Goal: Task Accomplishment & Management: Complete application form

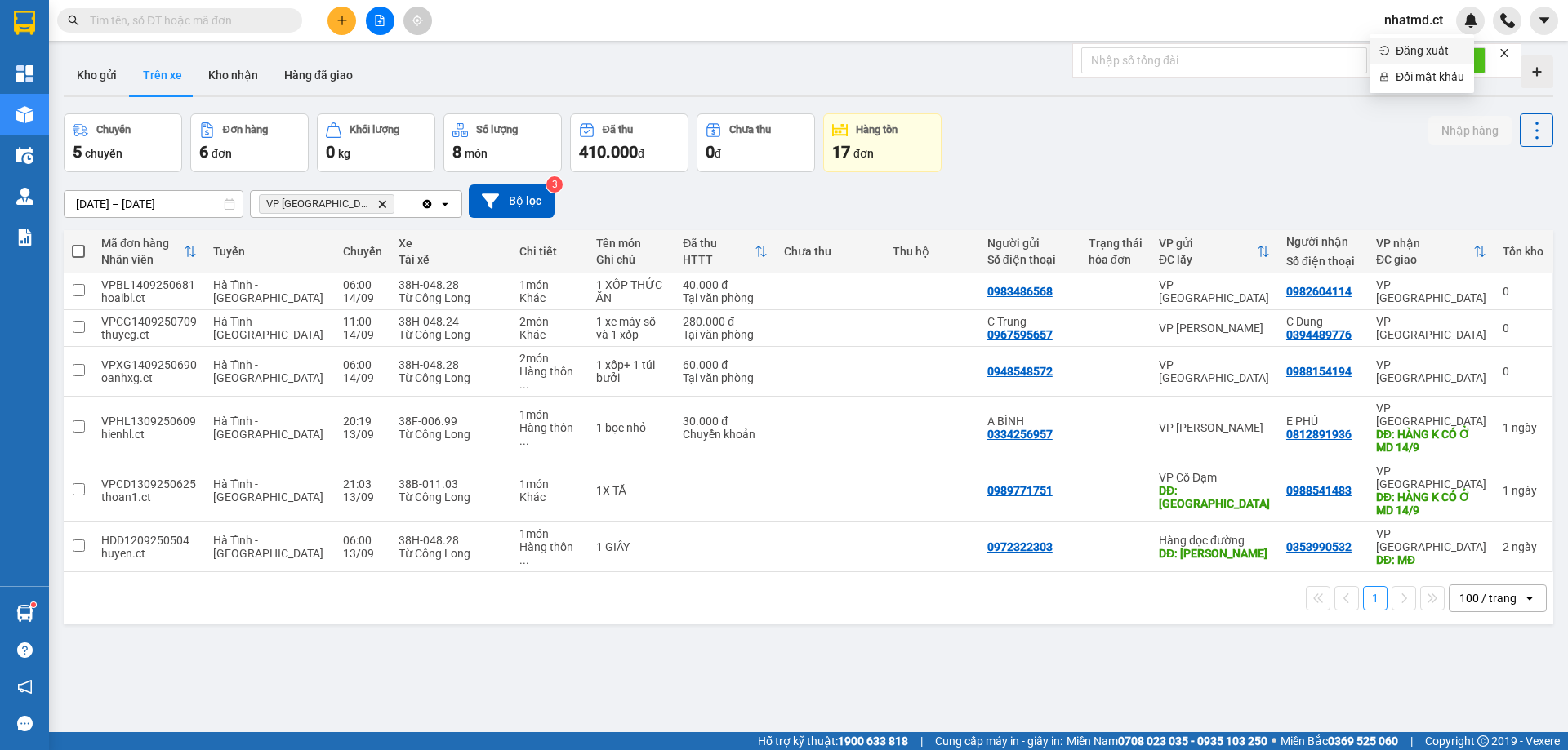
click at [1414, 50] on span "Đăng xuất" at bounding box center [1430, 51] width 69 height 18
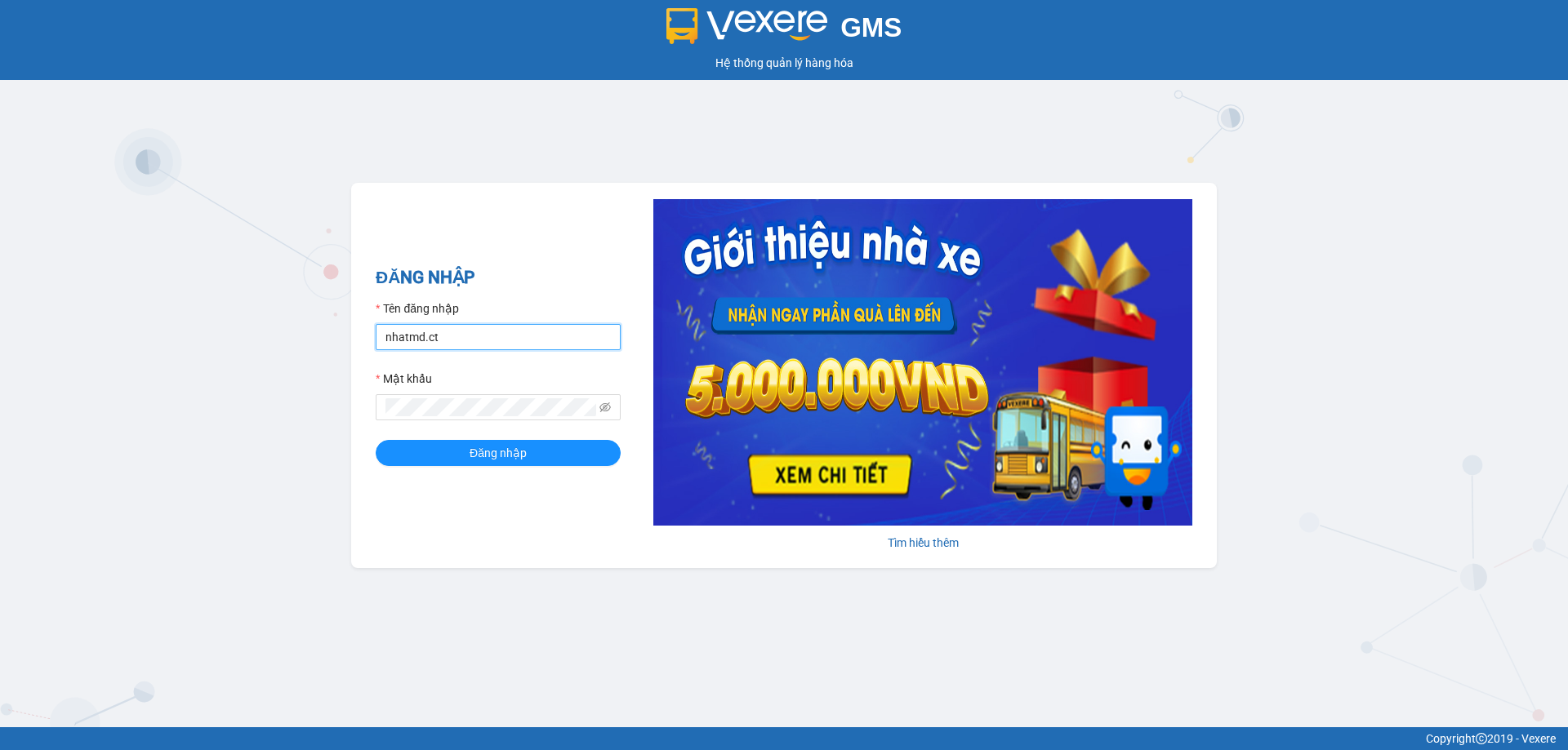
click at [450, 343] on input "nhatmd.ct" at bounding box center [498, 337] width 245 height 26
type input "linhmd.ct"
click at [508, 452] on span "Đăng nhập" at bounding box center [498, 453] width 58 height 18
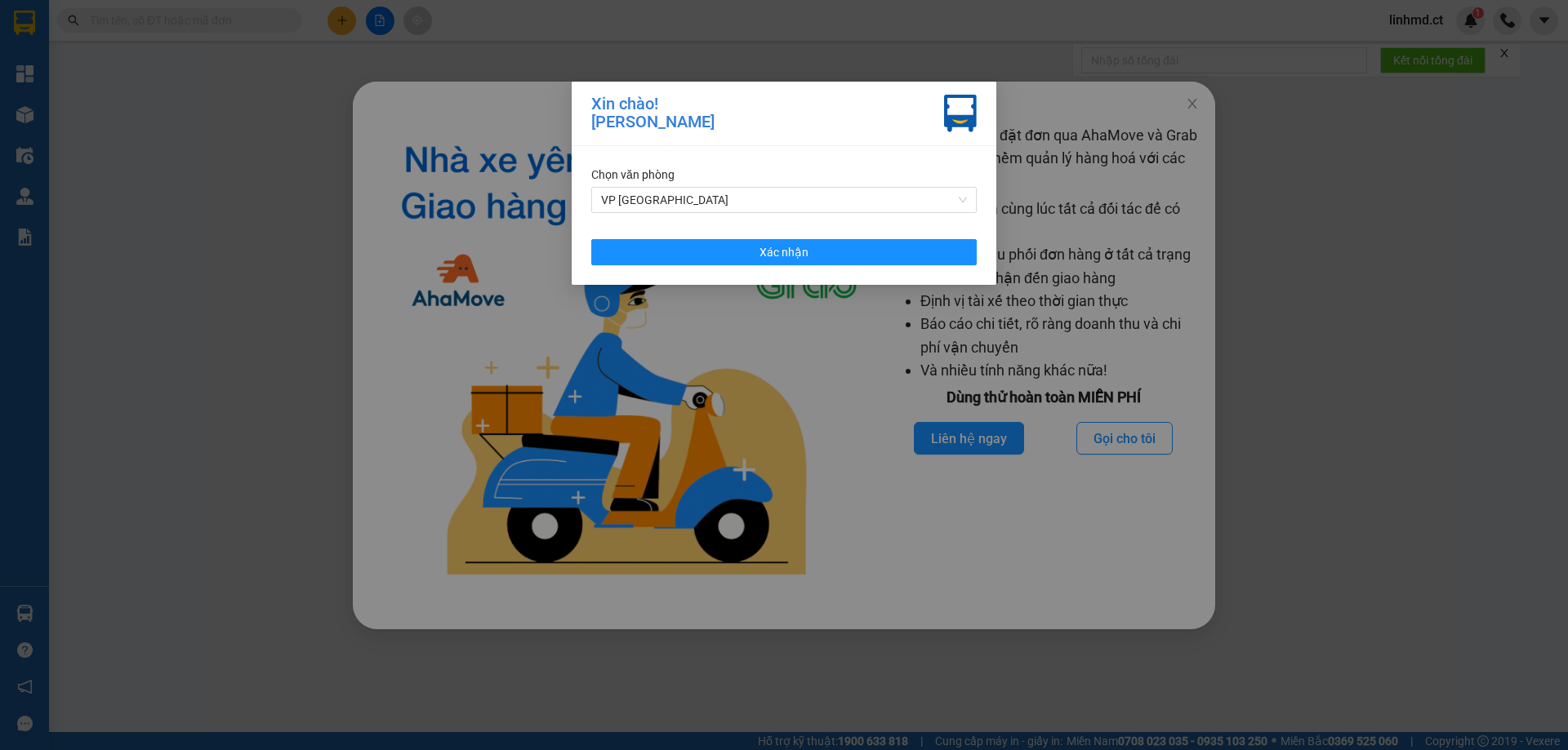
click at [769, 235] on div "Chọn văn phòng VP [PERSON_NAME] nhận" at bounding box center [784, 216] width 425 height 139
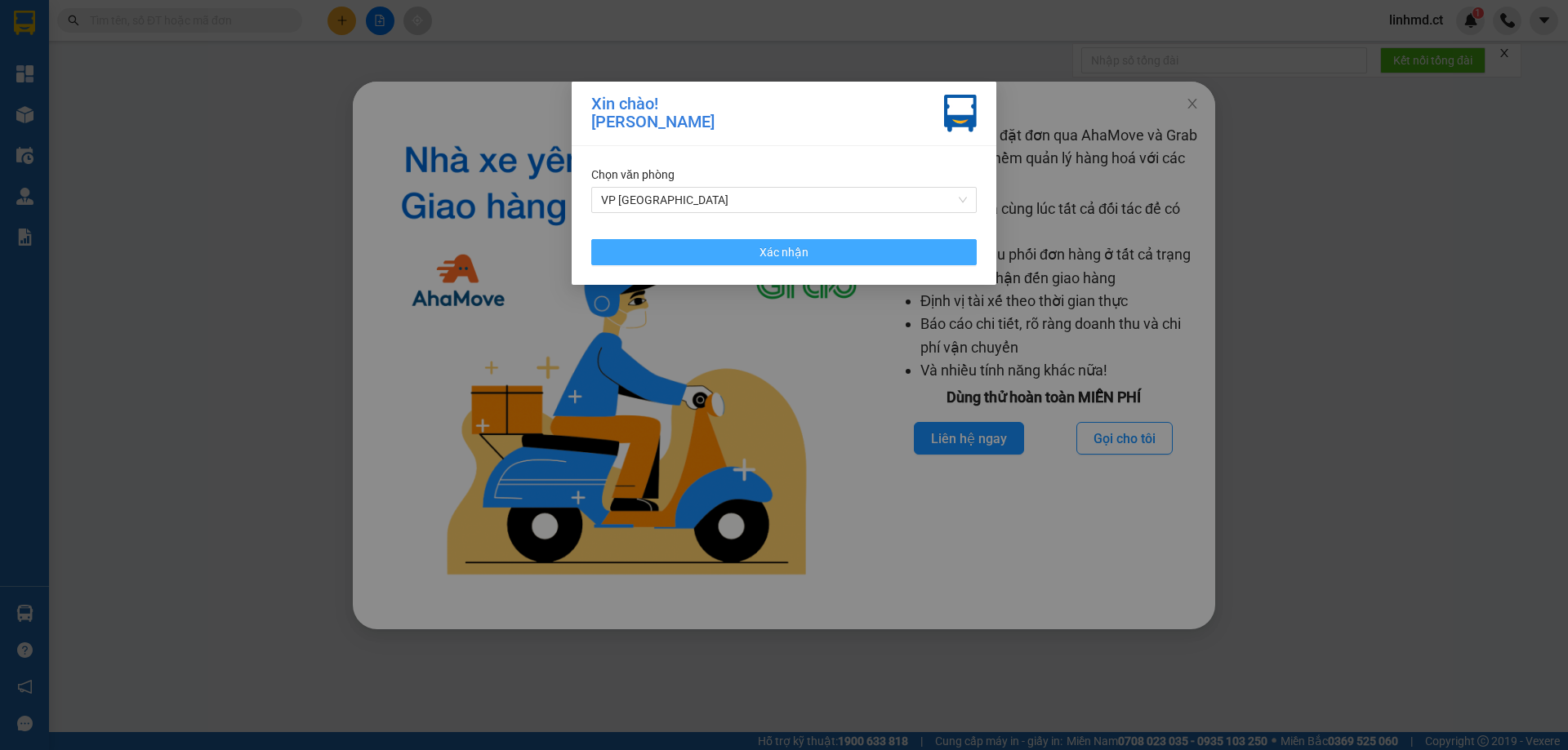
click at [769, 243] on span "Xác nhận" at bounding box center [784, 252] width 49 height 18
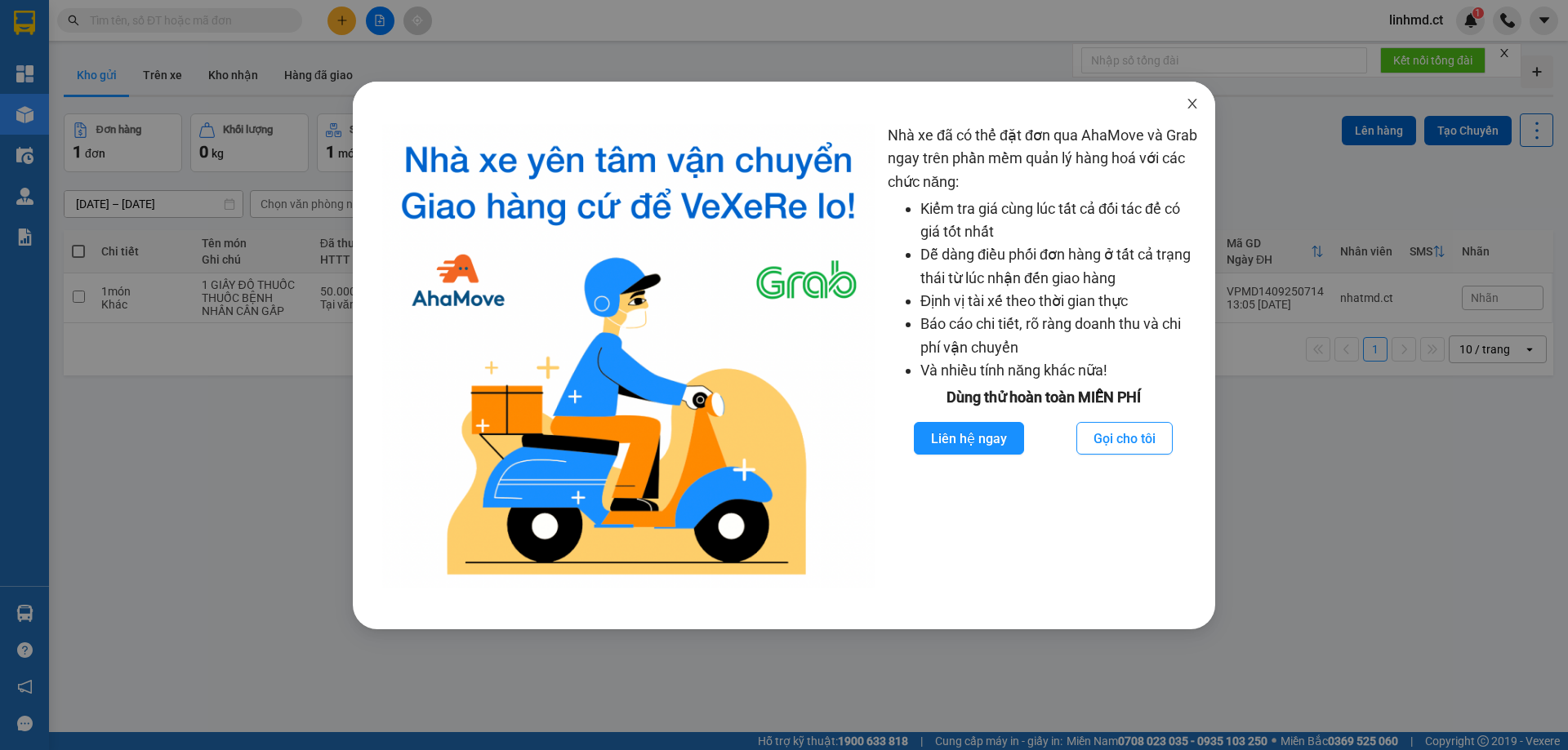
click at [1197, 105] on icon "close" at bounding box center [1192, 103] width 13 height 13
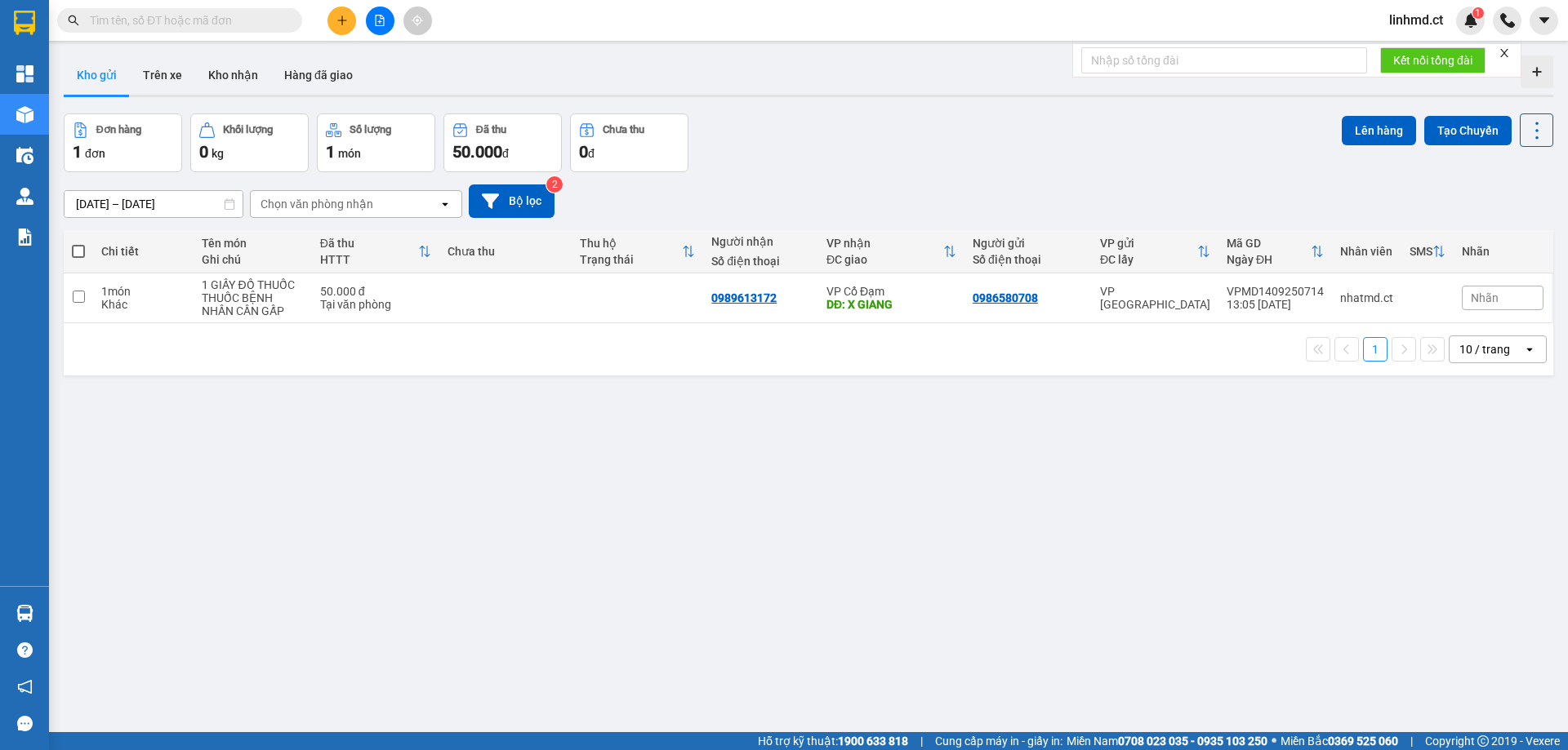
click at [334, 19] on button at bounding box center [341, 20] width 28 height 28
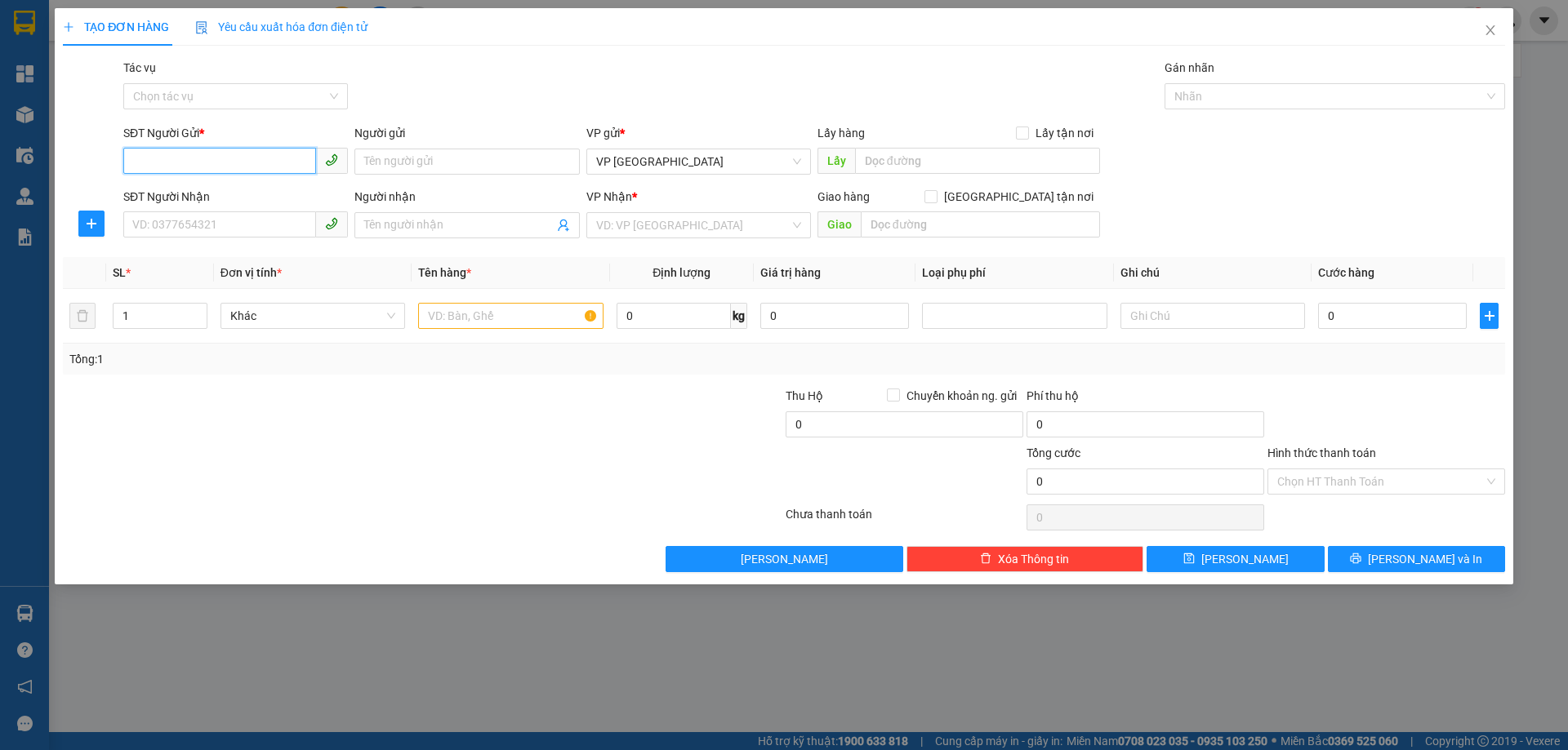
click at [246, 167] on input "SĐT Người Gửi *" at bounding box center [219, 161] width 193 height 26
type input "0373239393"
click at [207, 208] on div "SĐT Người Nhận" at bounding box center [236, 200] width 225 height 25
click at [206, 220] on input "SĐT Người Nhận" at bounding box center [219, 225] width 193 height 26
type input "0346896913"
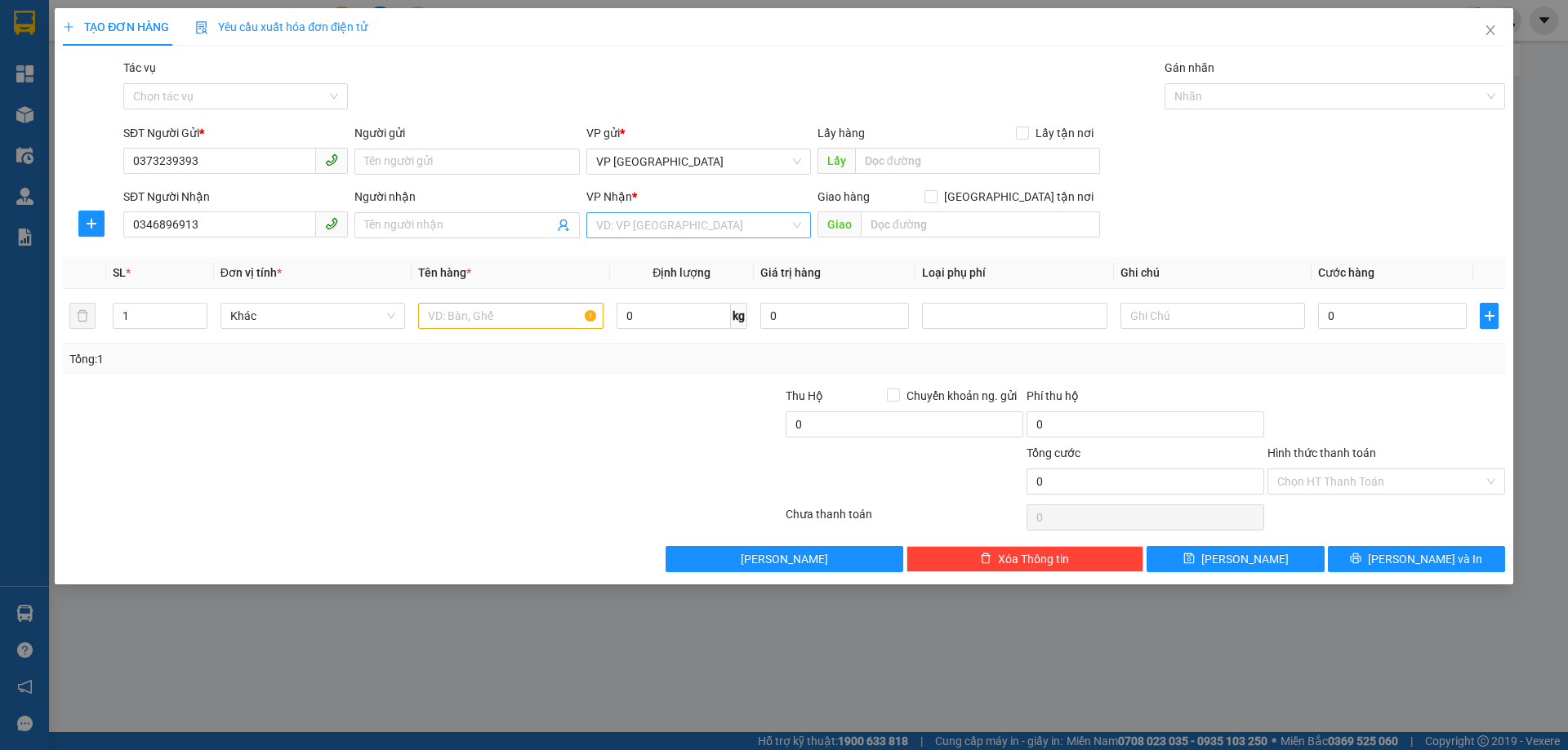
click at [680, 225] on input "search" at bounding box center [694, 225] width 194 height 25
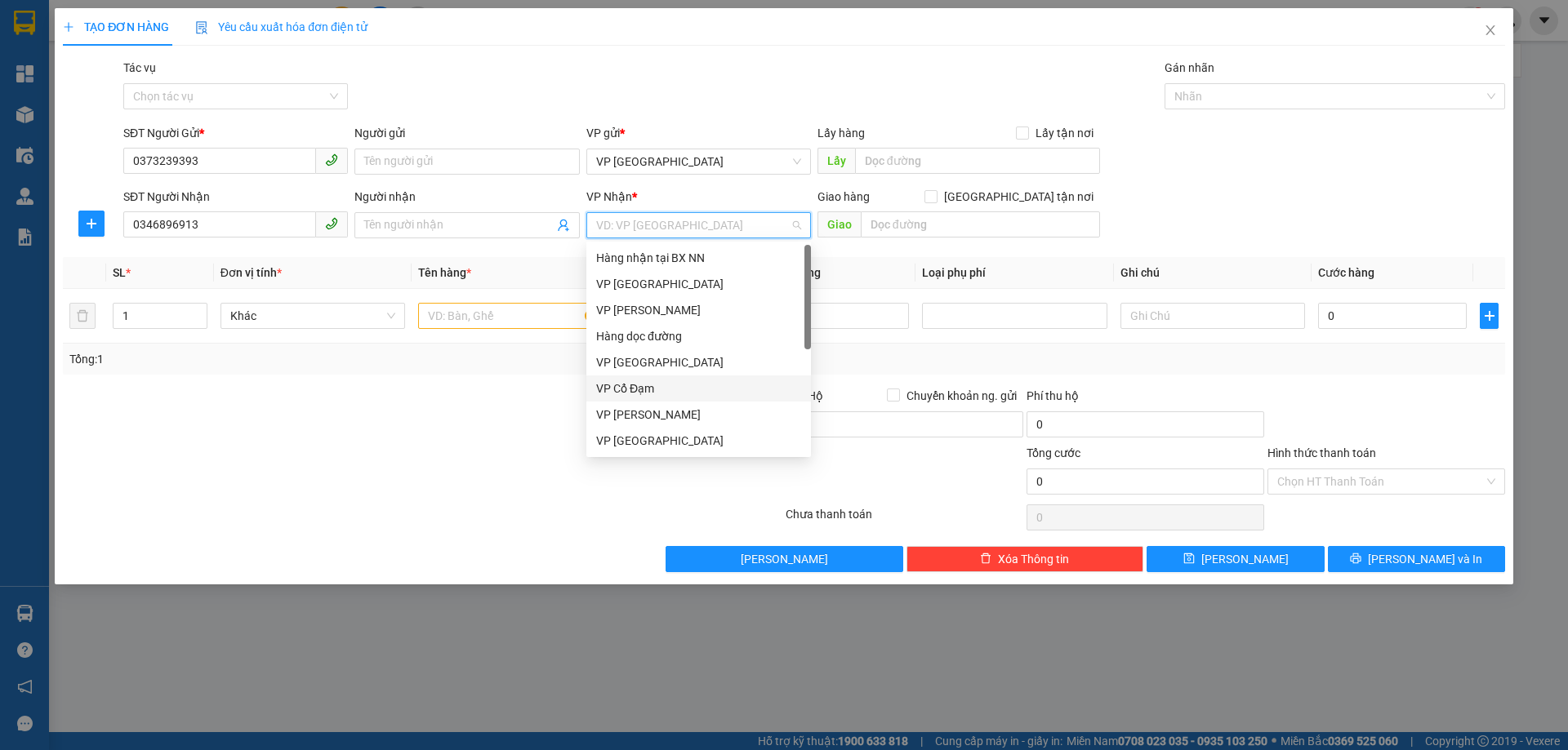
click at [635, 384] on div "VP Cổ Đạm" at bounding box center [699, 389] width 205 height 18
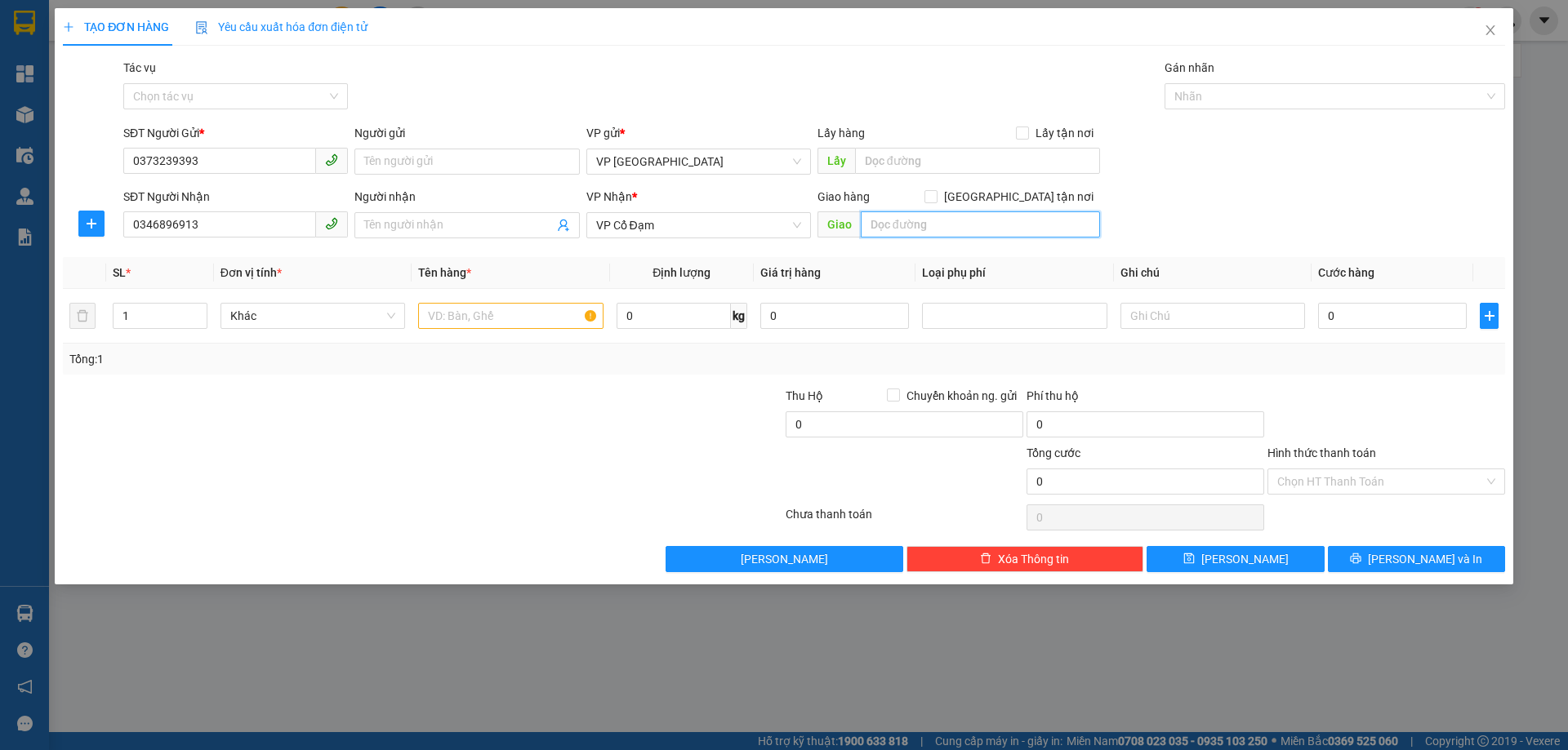
click at [895, 226] on input "text" at bounding box center [980, 225] width 239 height 26
type input "THỊNH LỘC"
click at [429, 319] on input "text" at bounding box center [511, 316] width 185 height 26
type input "1"
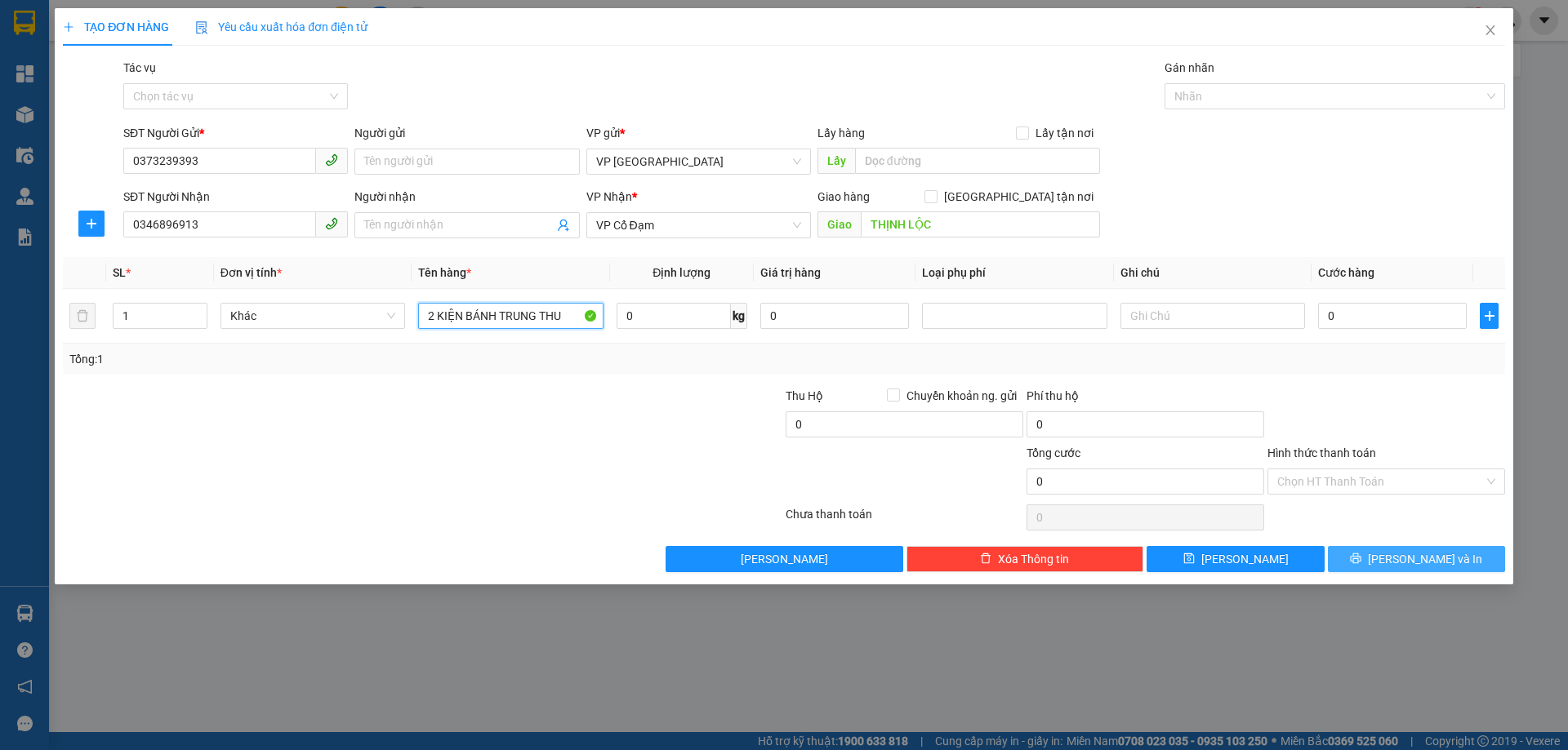
type input "2 KIỆN BÁNH TRUNG THU"
click at [1373, 561] on button "[PERSON_NAME] và In" at bounding box center [1416, 559] width 177 height 26
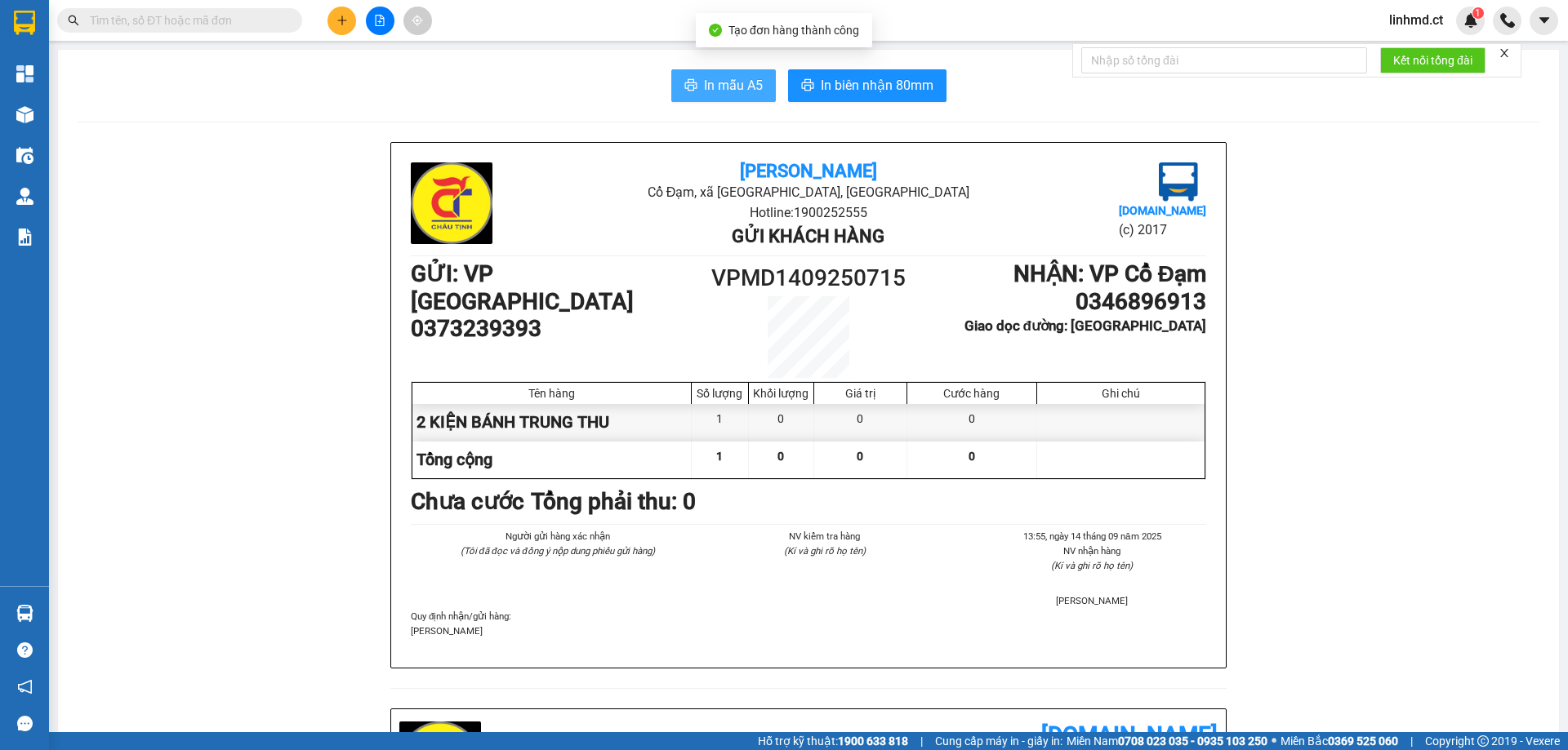
click at [711, 89] on span "In mẫu A5" at bounding box center [734, 85] width 58 height 20
click at [705, 79] on span "In mẫu A5" at bounding box center [734, 85] width 58 height 20
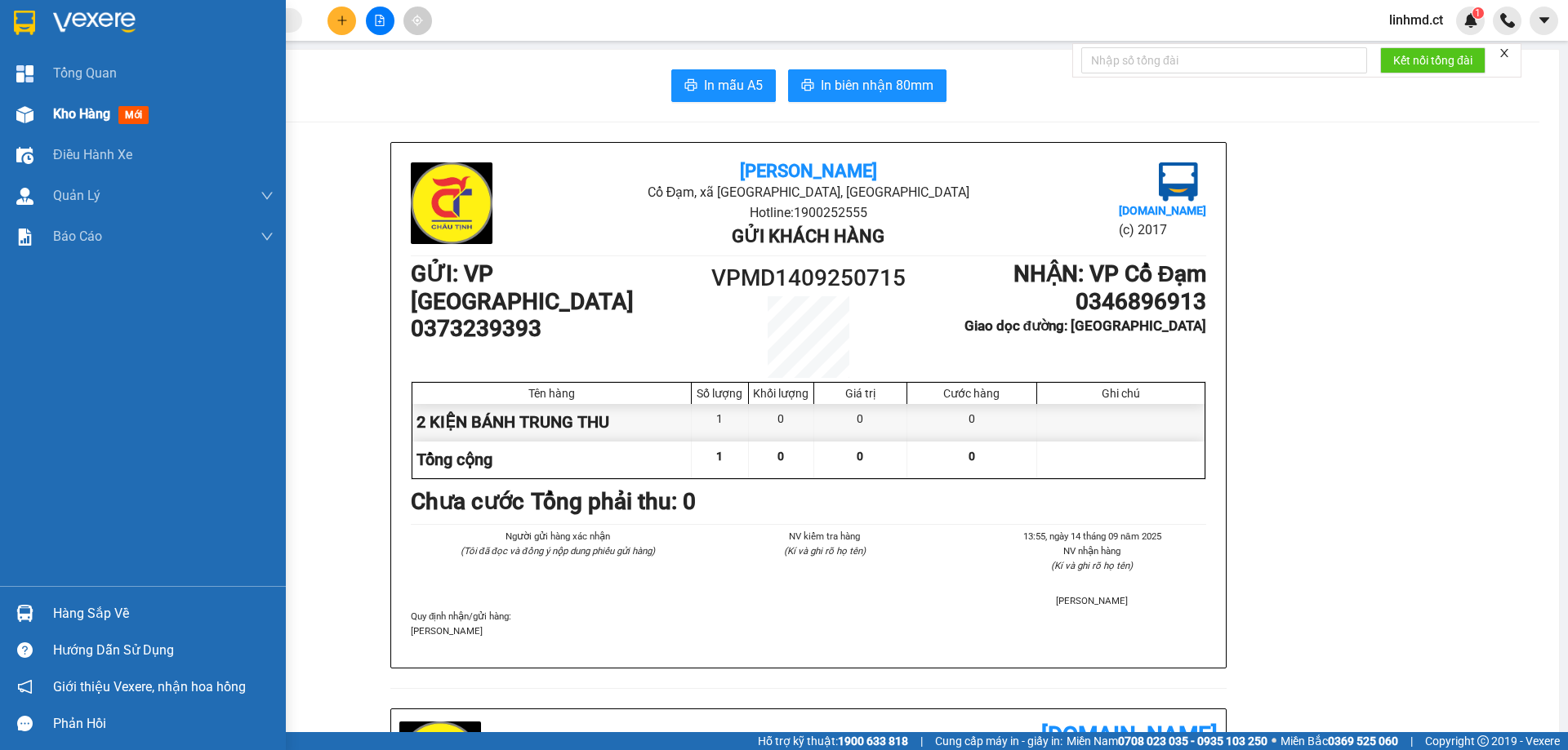
click at [33, 115] on img at bounding box center [25, 114] width 17 height 17
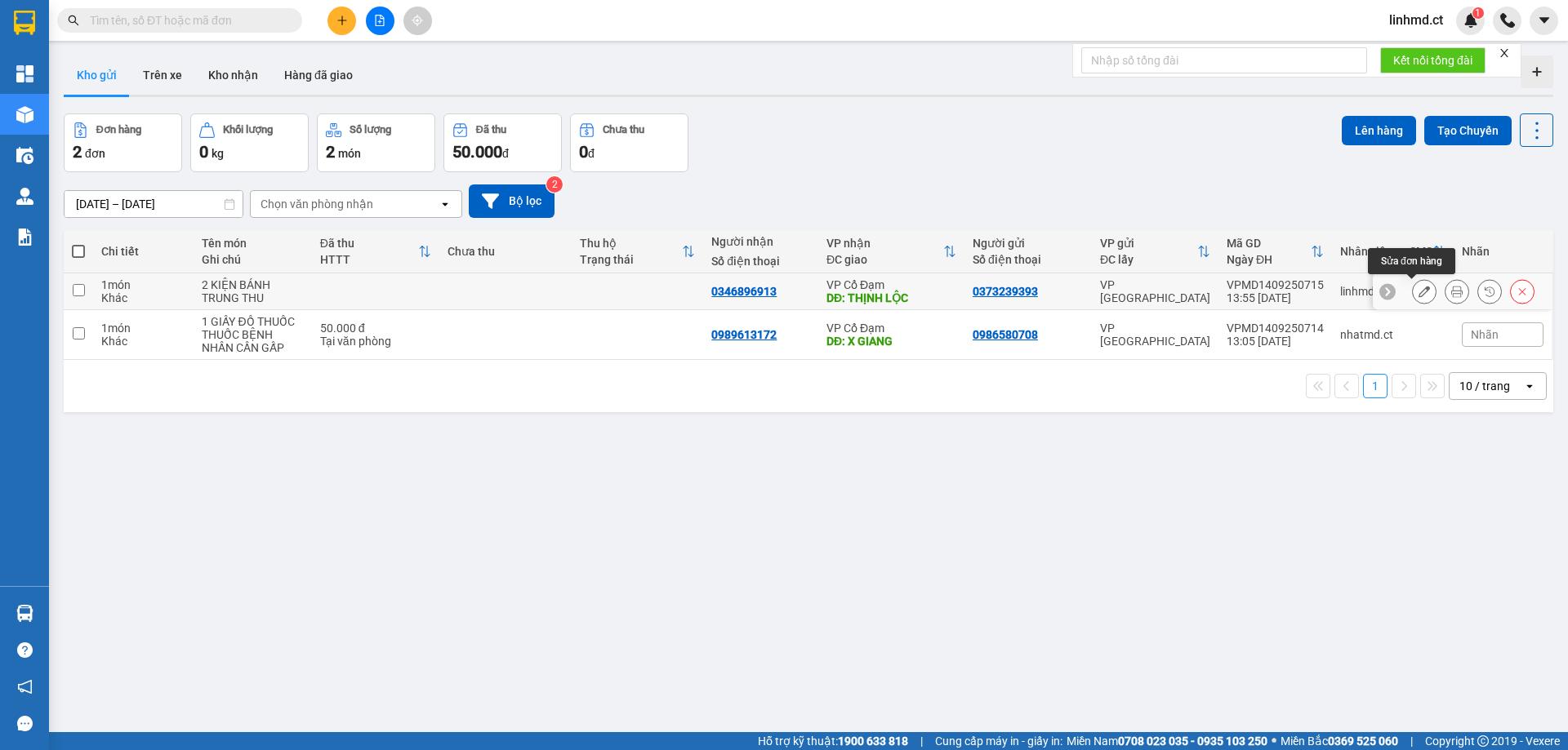
click at [1419, 291] on icon at bounding box center [1425, 291] width 12 height 12
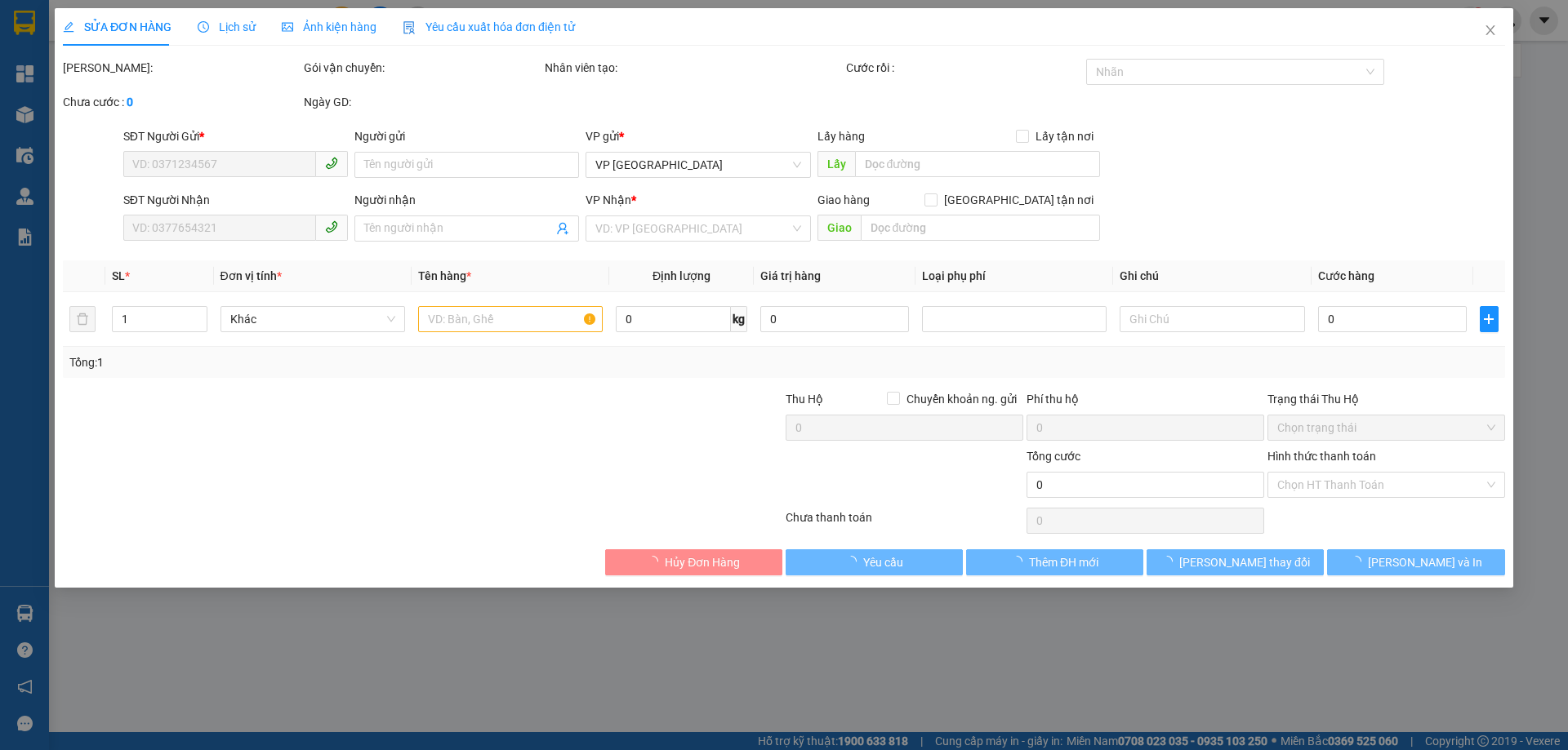
type input "0373239393"
type input "0346896913"
type input "THỊNH LỘC"
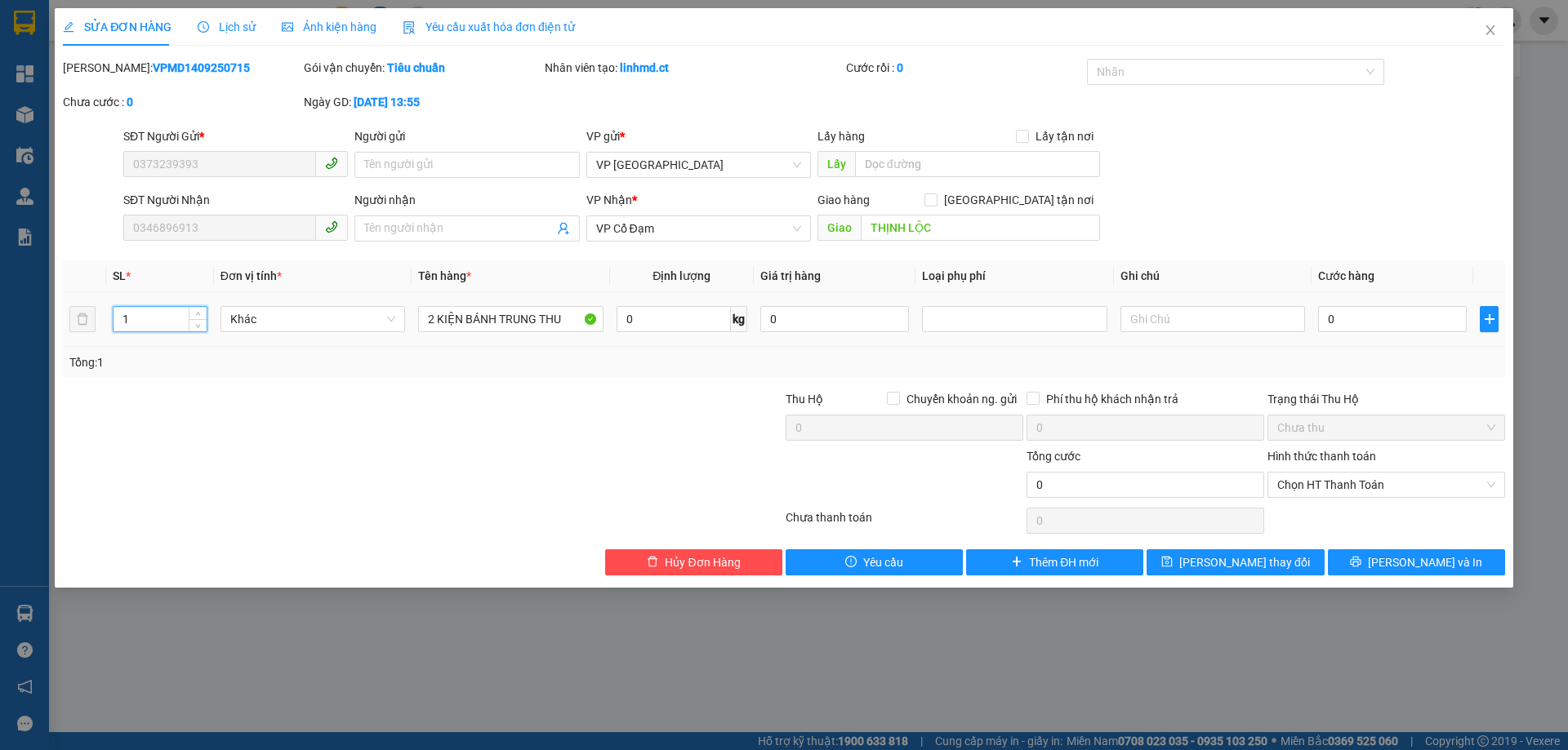
click at [154, 319] on input "1" at bounding box center [160, 319] width 93 height 25
type input "2"
click at [1399, 550] on button "[PERSON_NAME] và In" at bounding box center [1416, 563] width 177 height 26
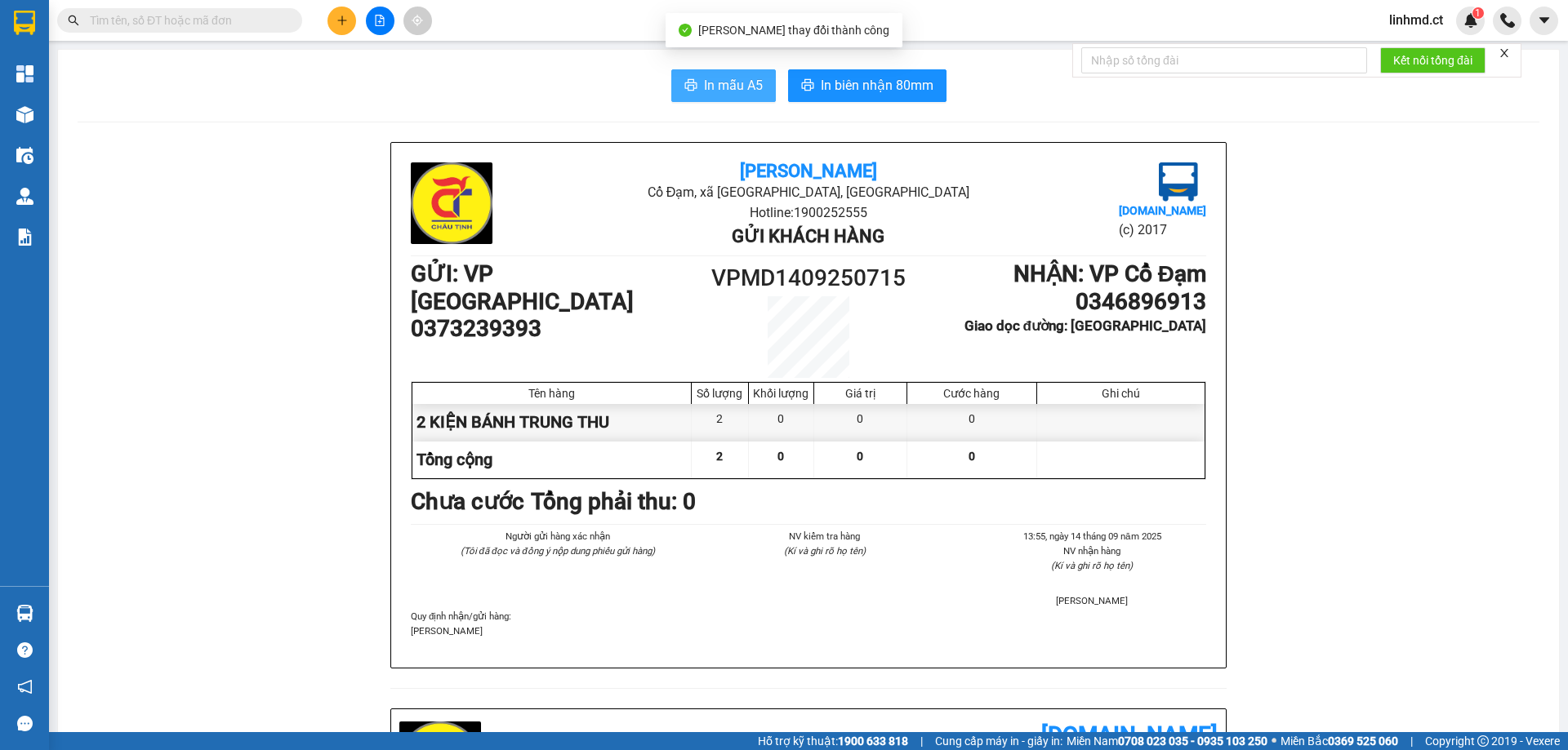
click at [691, 77] on button "In mẫu A5" at bounding box center [724, 86] width 104 height 33
click at [229, 18] on input "text" at bounding box center [185, 21] width 193 height 18
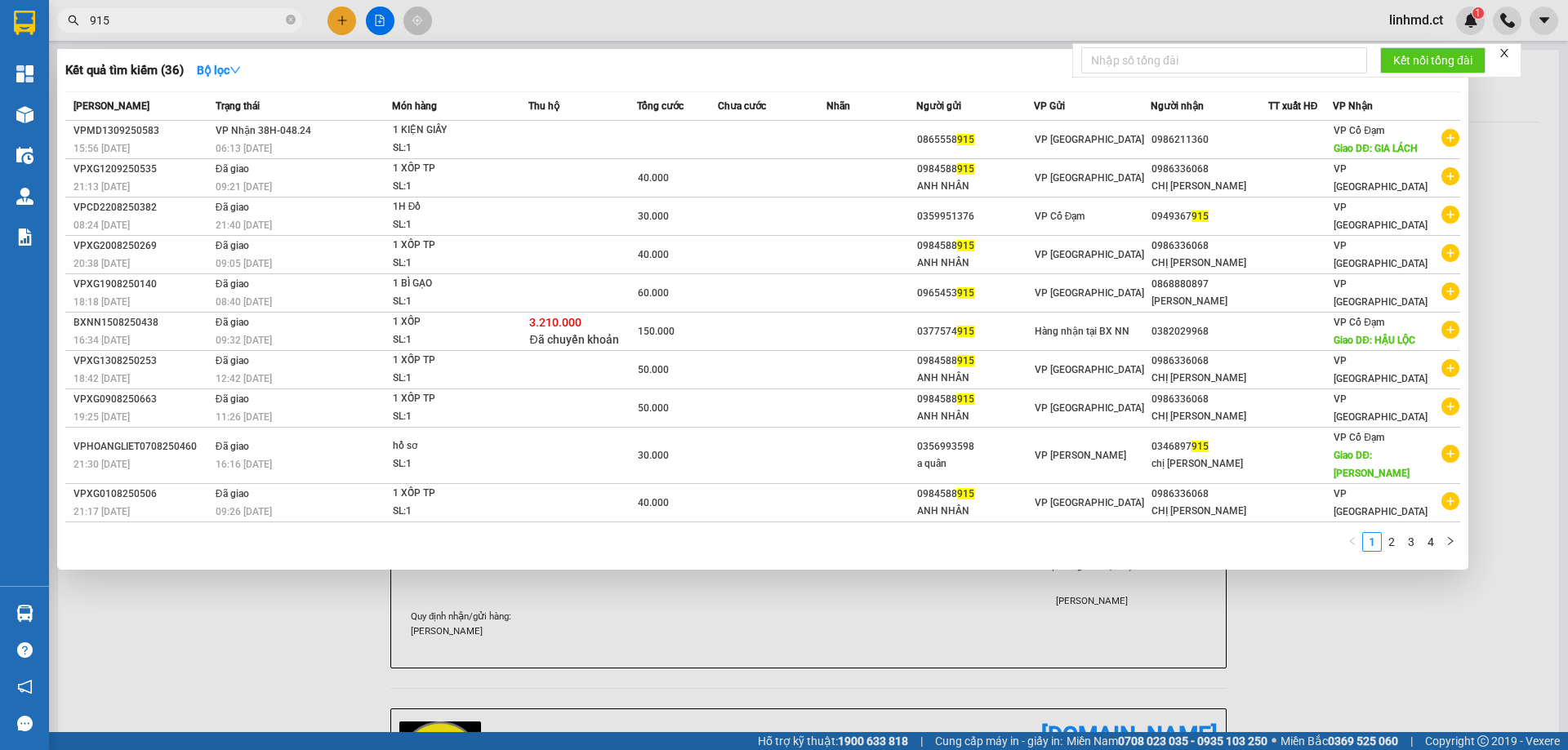
click at [238, 21] on input "915" at bounding box center [185, 21] width 193 height 18
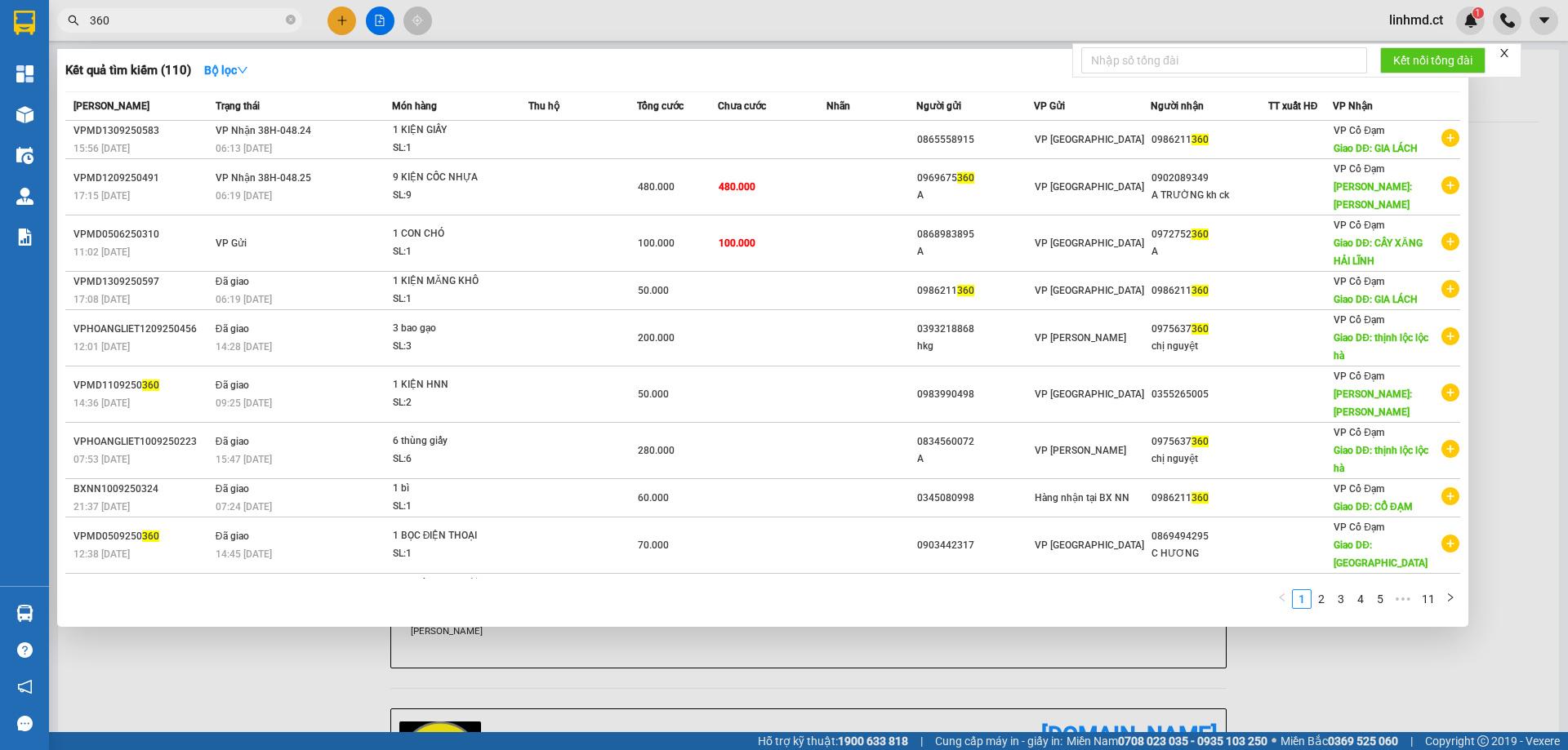
type input "360"
click at [343, 20] on div at bounding box center [784, 375] width 1568 height 750
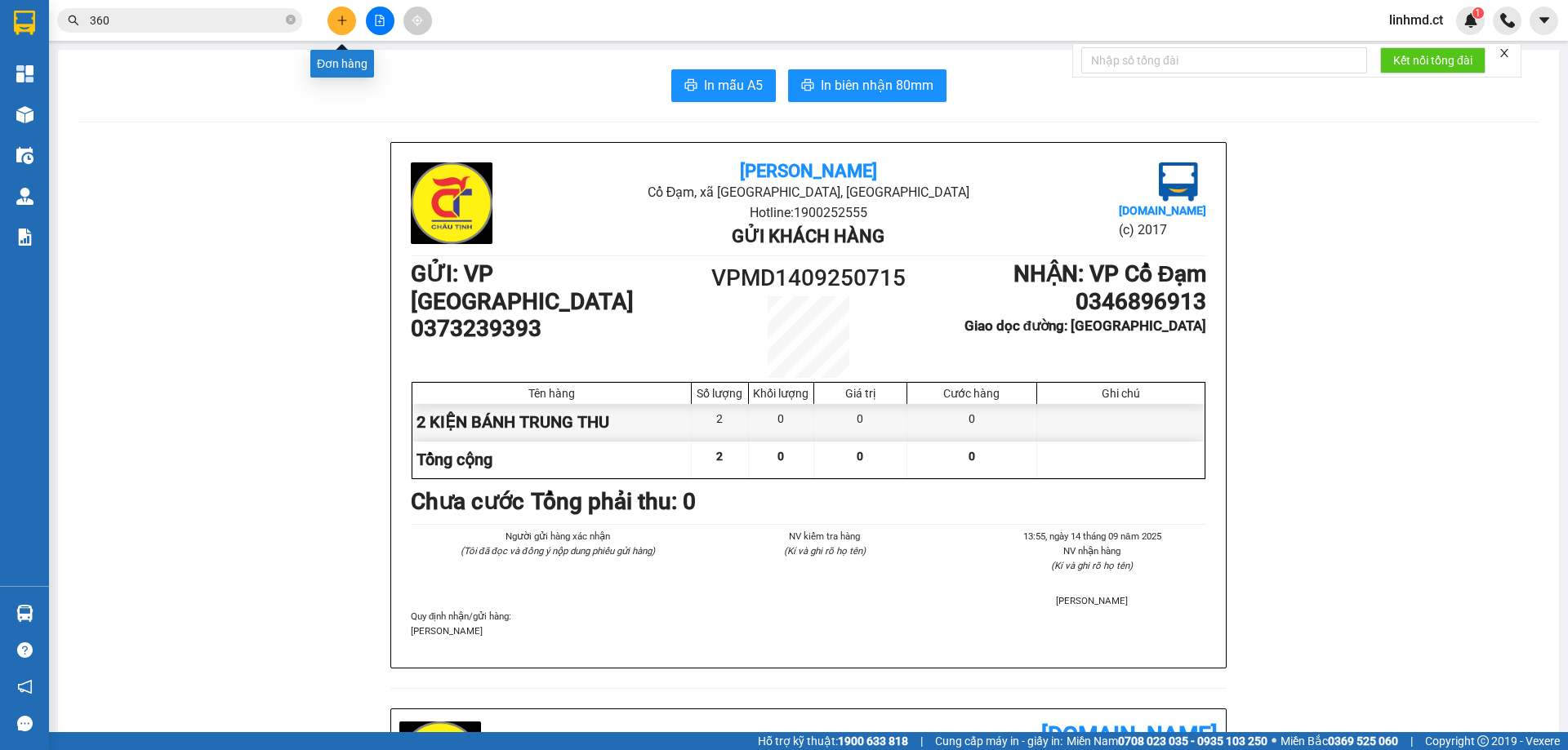
click at [338, 22] on icon "plus" at bounding box center [342, 20] width 12 height 12
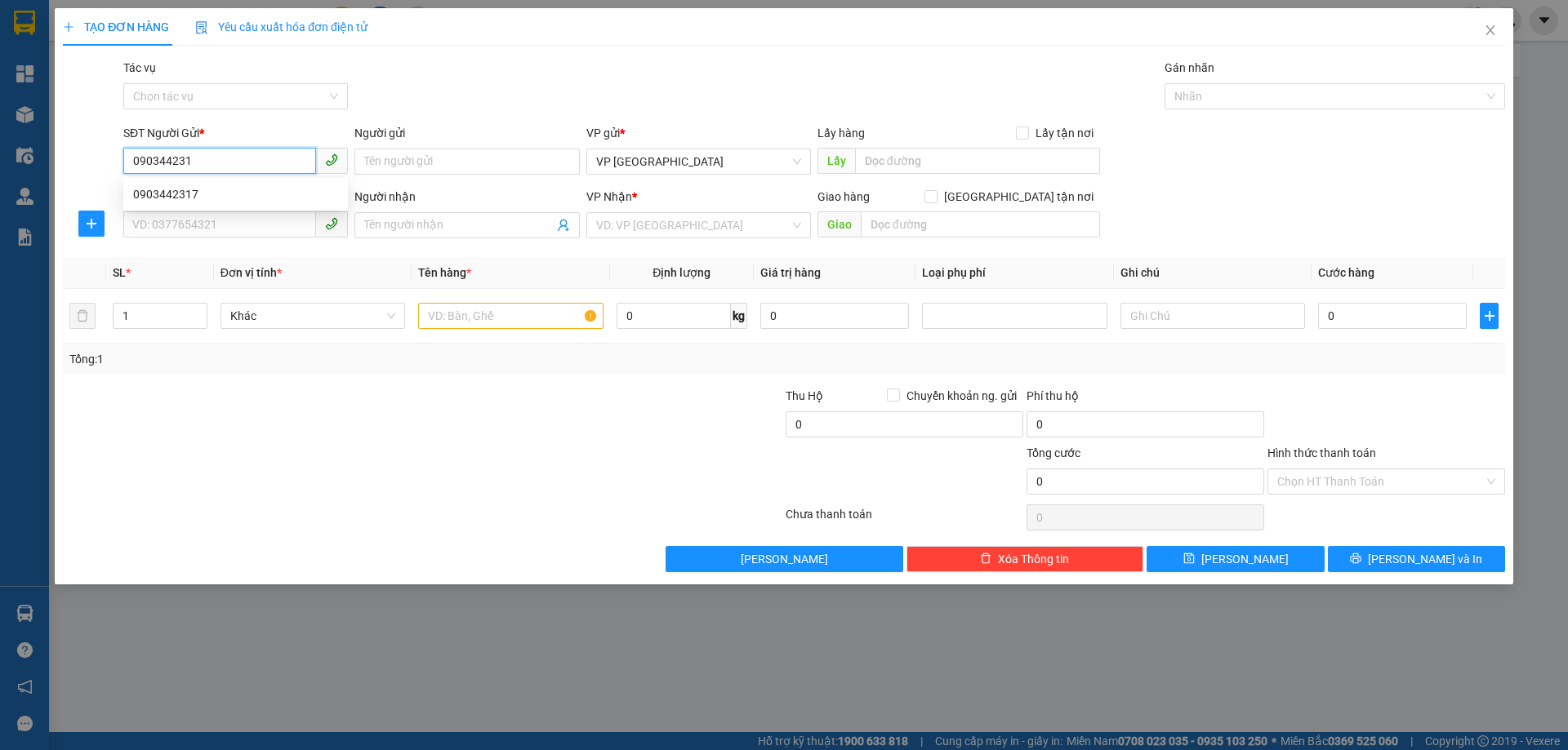
type input "0903442317"
click at [178, 198] on div "0903442317" at bounding box center [236, 195] width 205 height 18
type input "0977774555"
type input "CÔ HƯƠNG- 0869494295"
type input "X GIANG"
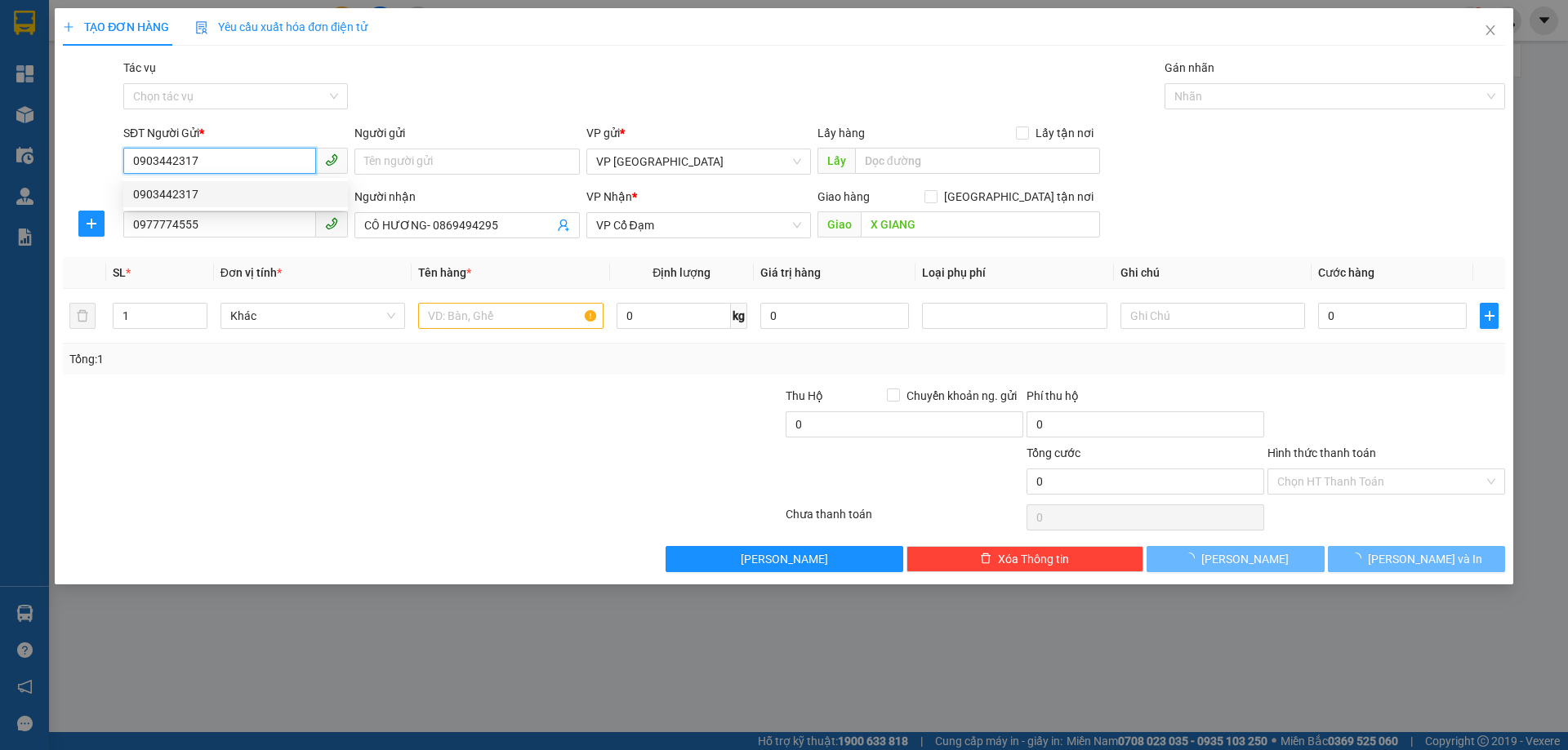
type input "120.000"
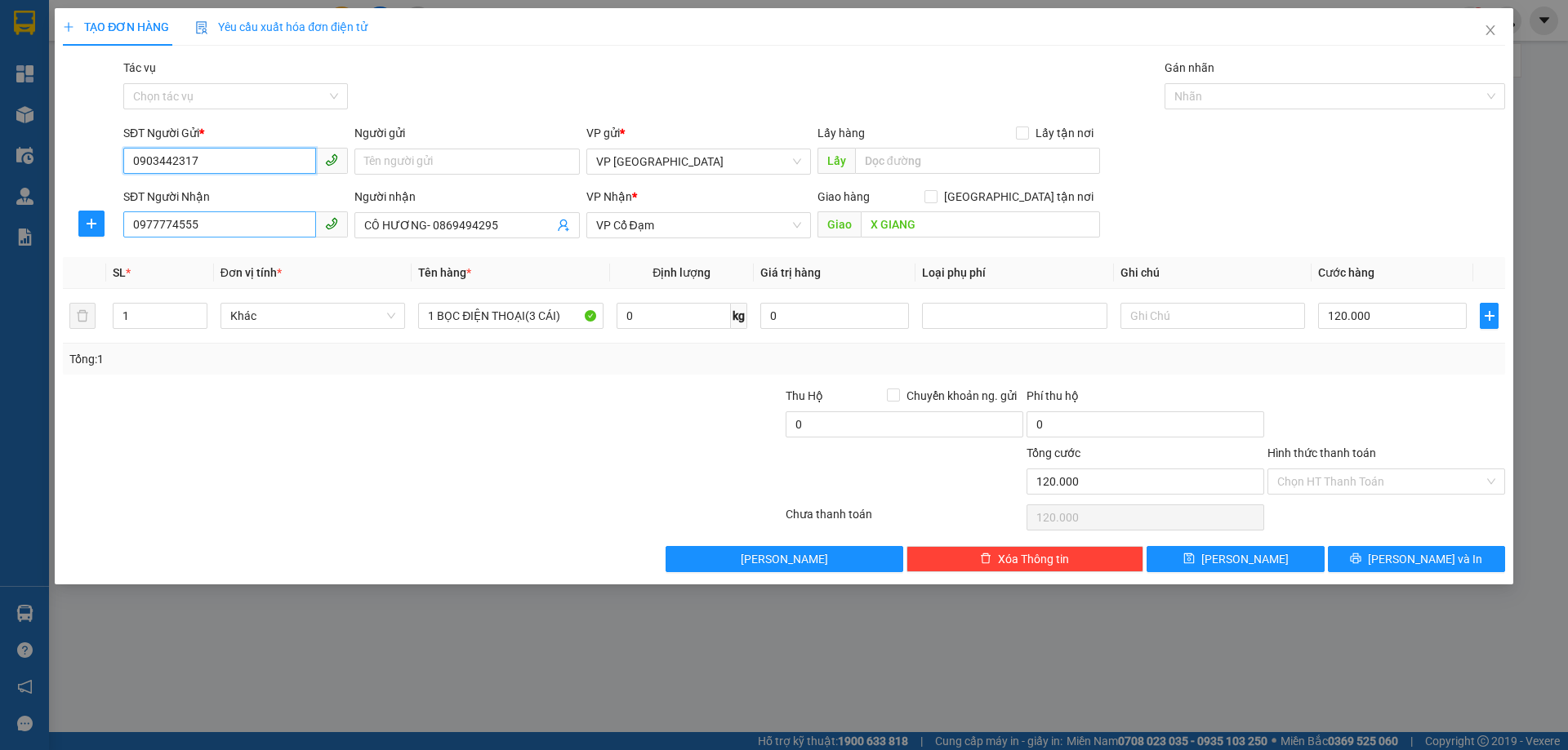
type input "0903442317"
drag, startPoint x: 173, startPoint y: 222, endPoint x: 0, endPoint y: 203, distance: 174.0
click at [0, 203] on div "TẠO ĐƠN HÀNG Yêu cầu xuất hóa đơn điện tử Transit Pickup Surcharge Ids Transit …" at bounding box center [784, 375] width 1568 height 750
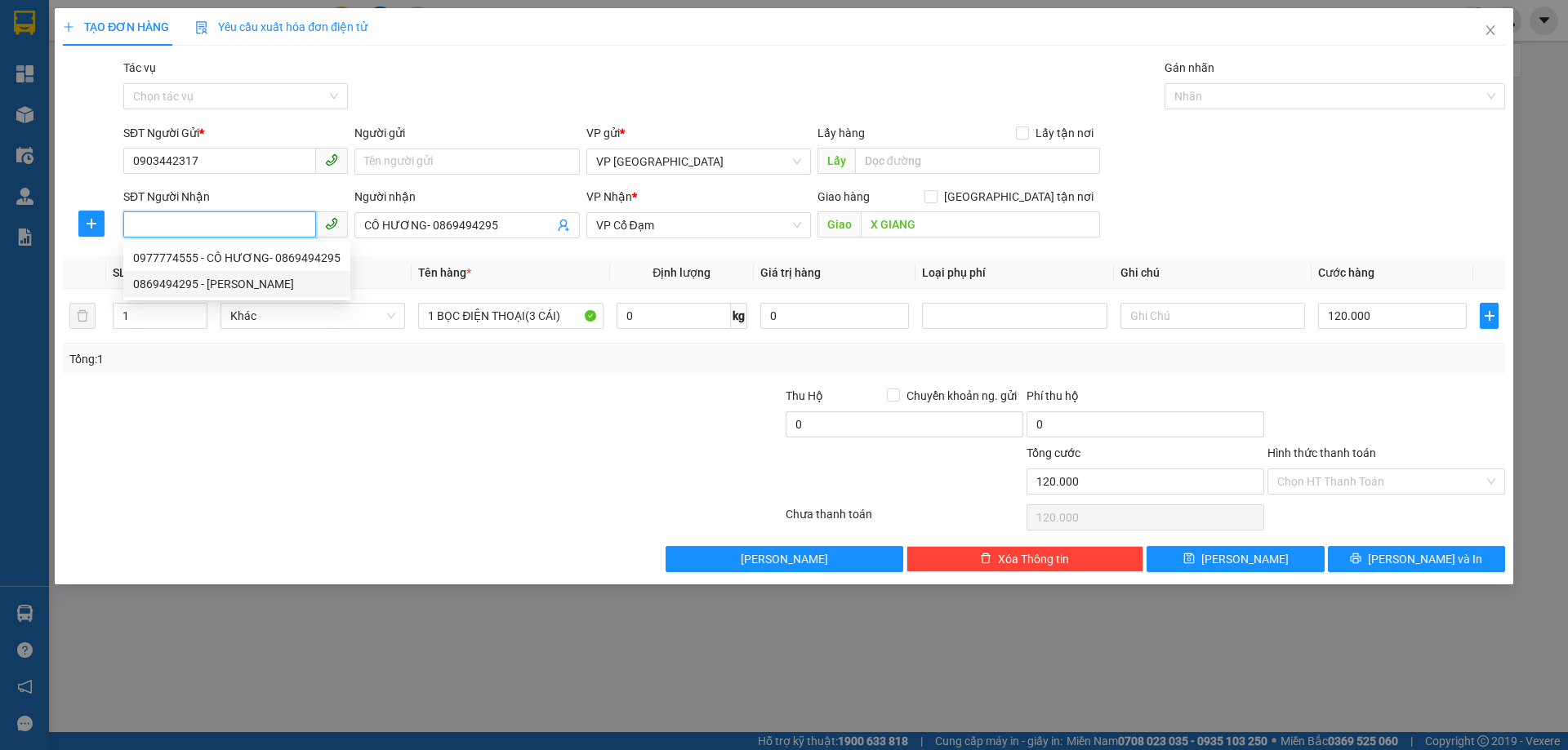
click at [241, 284] on div "0869494295 - [PERSON_NAME]" at bounding box center [237, 284] width 207 height 18
type input "0869494295"
type input "C HƯƠNG"
type input "[PERSON_NAME]"
type input "70.000"
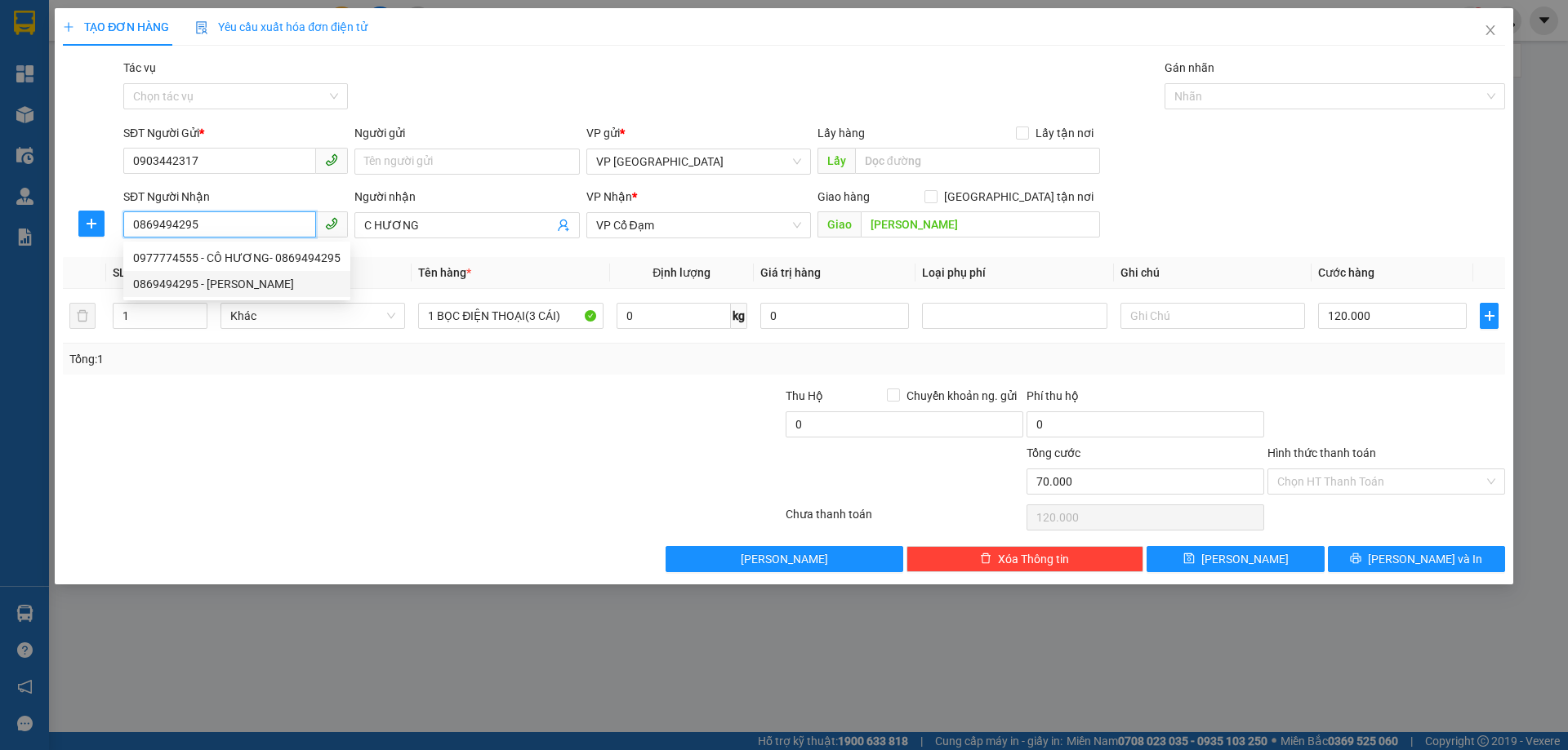
type input "70.000"
type input "0869494295"
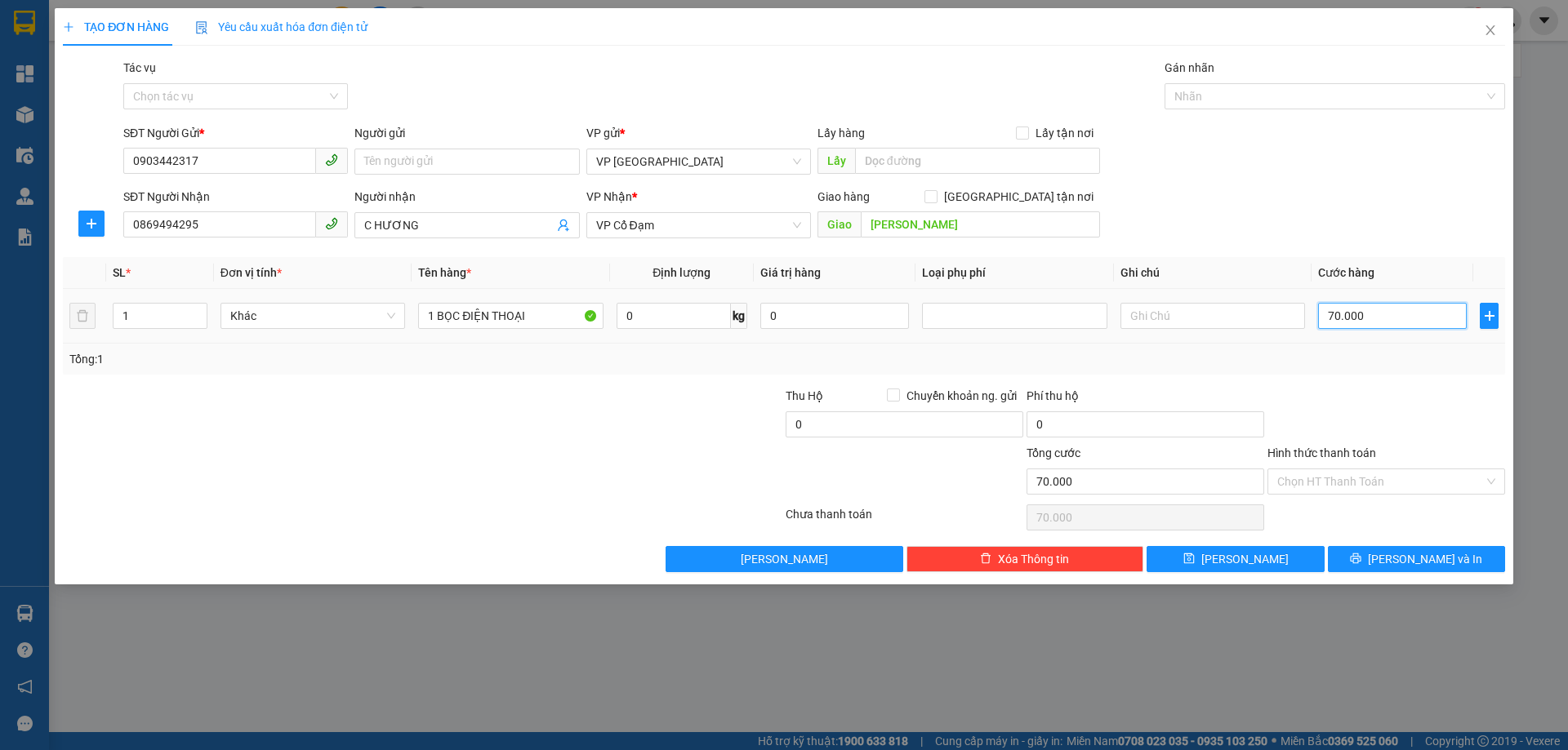
click at [1376, 321] on input "70.000" at bounding box center [1393, 316] width 149 height 26
type input "1"
type input "12"
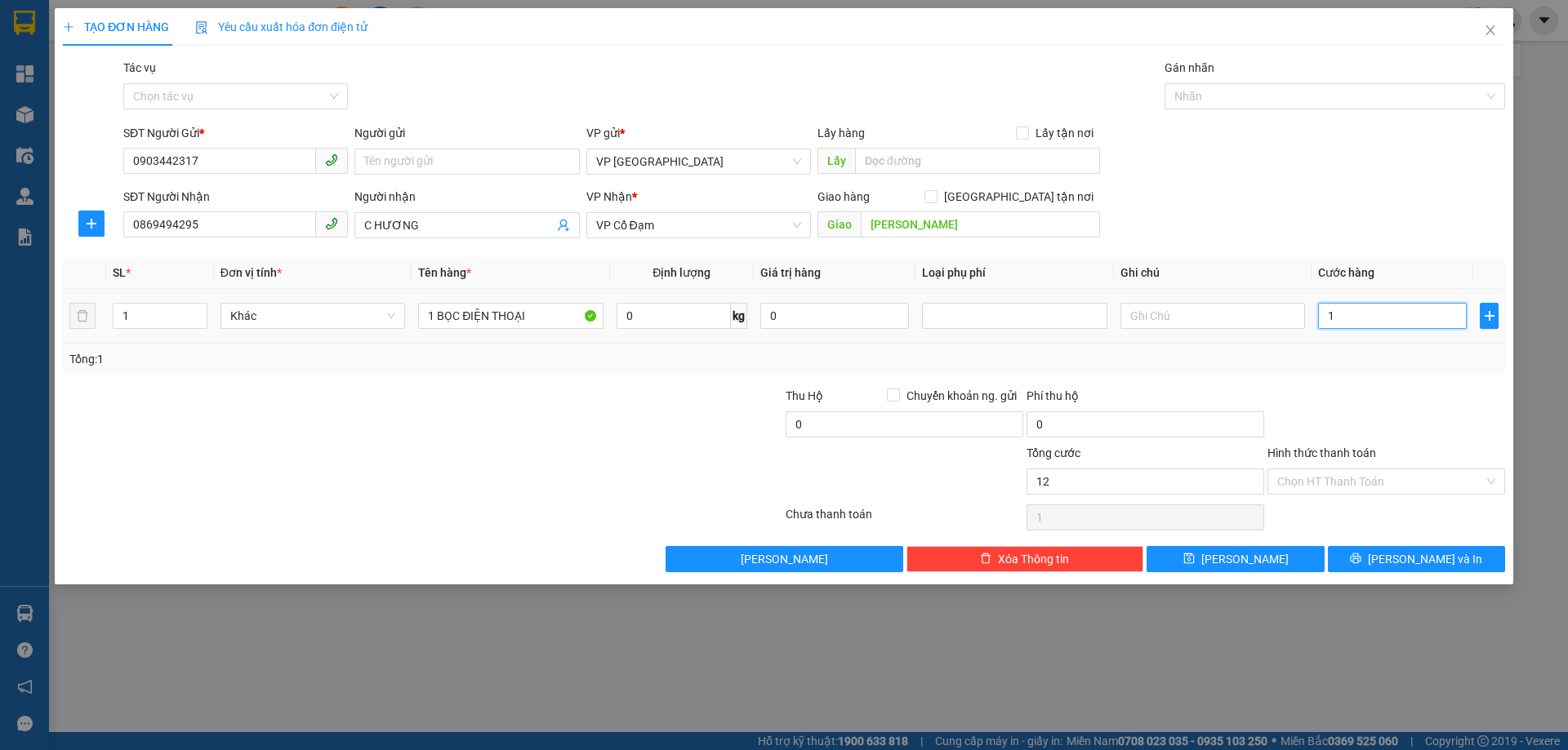
type input "12"
type input "120"
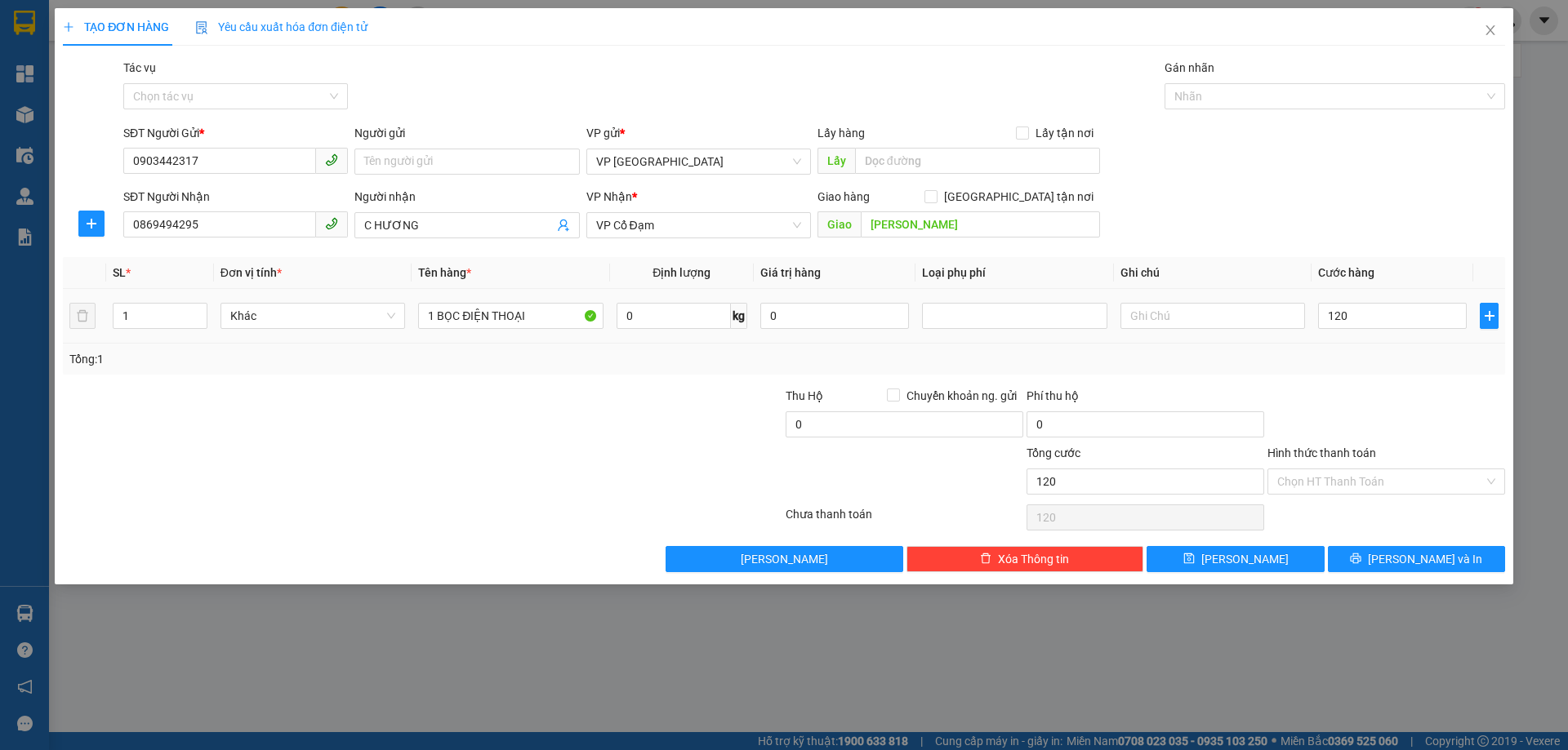
type input "120.000"
click at [1369, 376] on div "Transit Pickup Surcharge Ids Transit Deliver Surcharge Ids Transit Deliver Surc…" at bounding box center [784, 315] width 1443 height 513
click at [550, 316] on input "1 BỌC ĐIỆN THOẠI" at bounding box center [511, 316] width 185 height 26
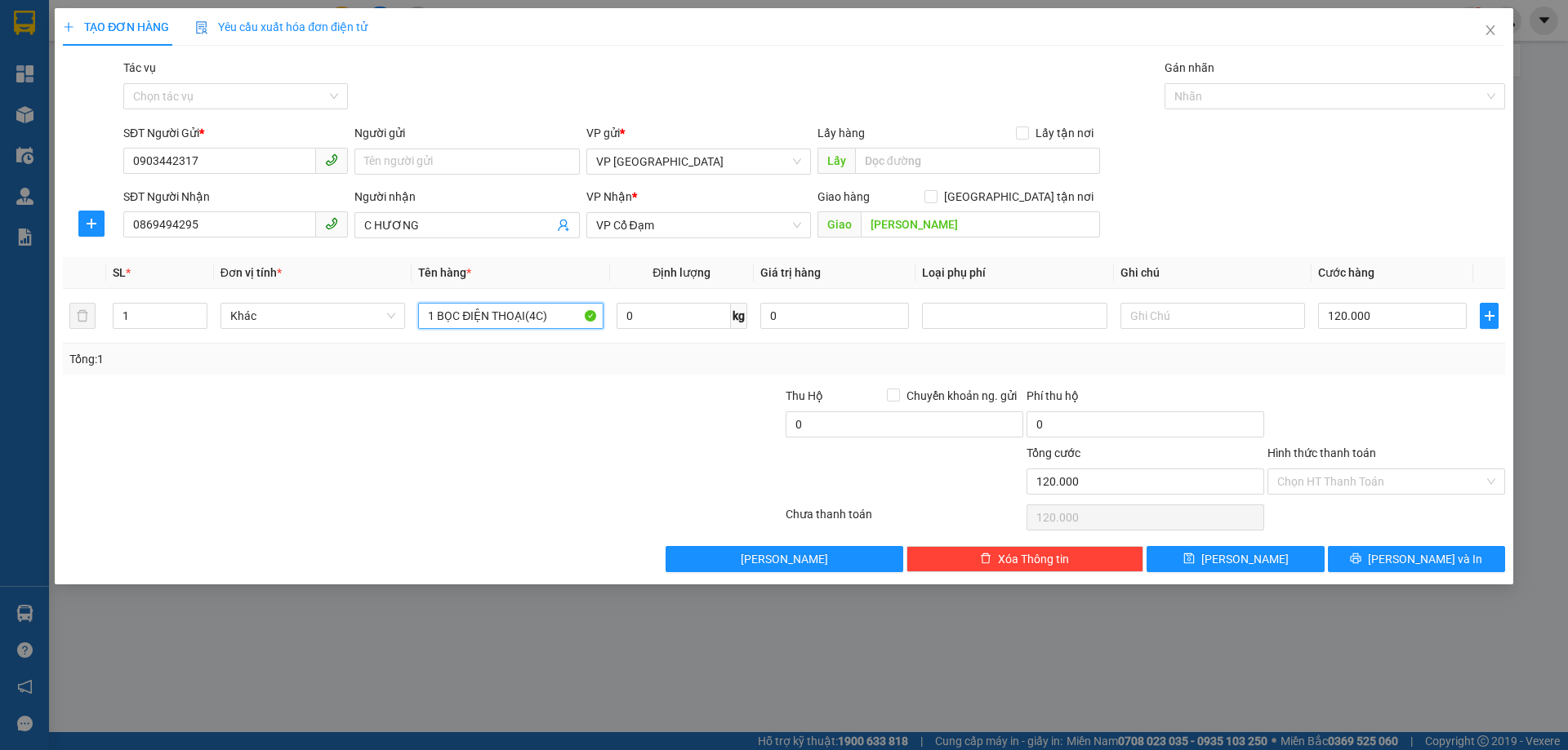
type input "1 BỌC ĐIỆN THOẠI(4C)"
click at [559, 407] on div at bounding box center [663, 416] width 241 height 58
click at [1385, 551] on button "[PERSON_NAME] và In" at bounding box center [1416, 559] width 177 height 26
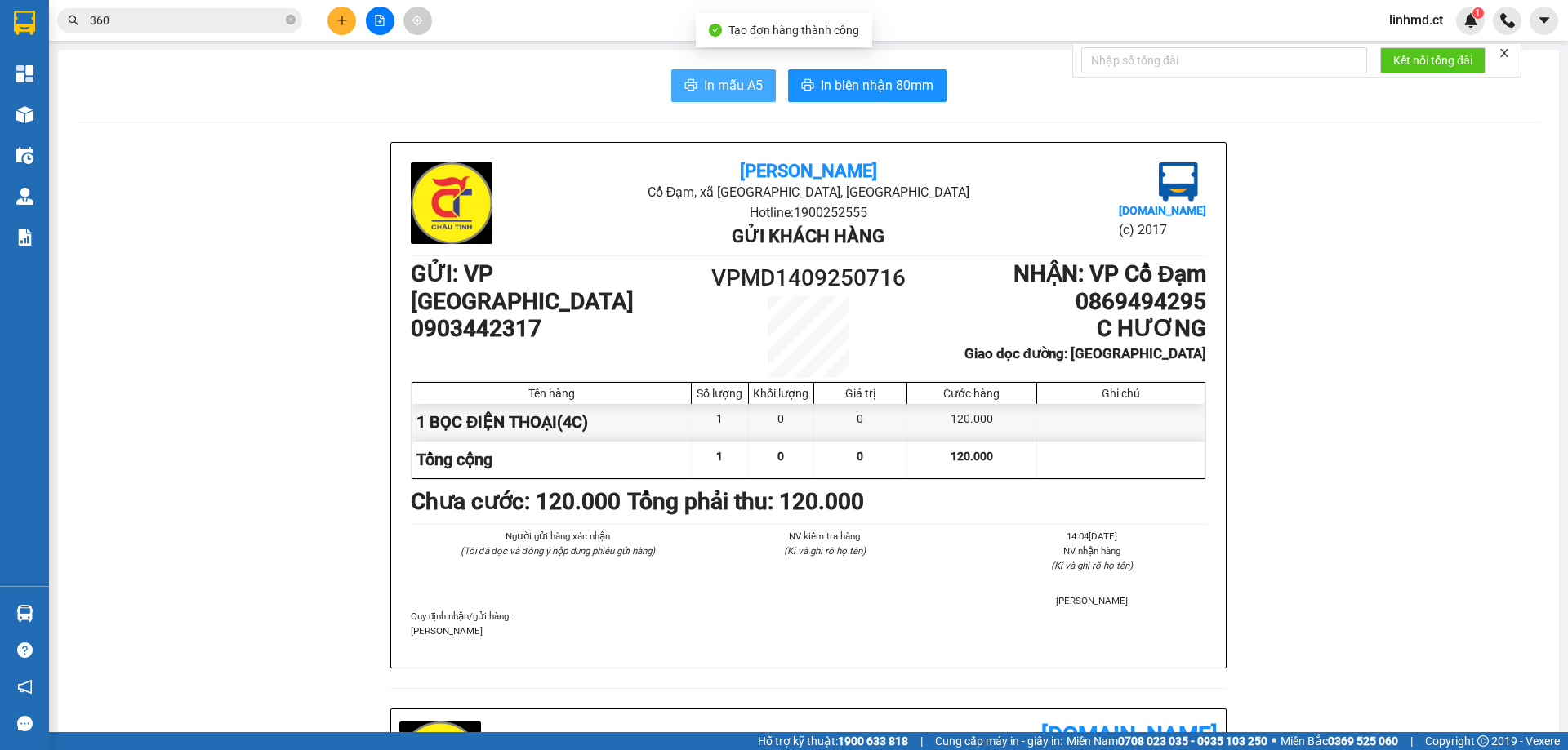
click at [742, 93] on span "In mẫu A5" at bounding box center [734, 85] width 58 height 20
click at [729, 82] on span "In mẫu A5" at bounding box center [734, 85] width 58 height 20
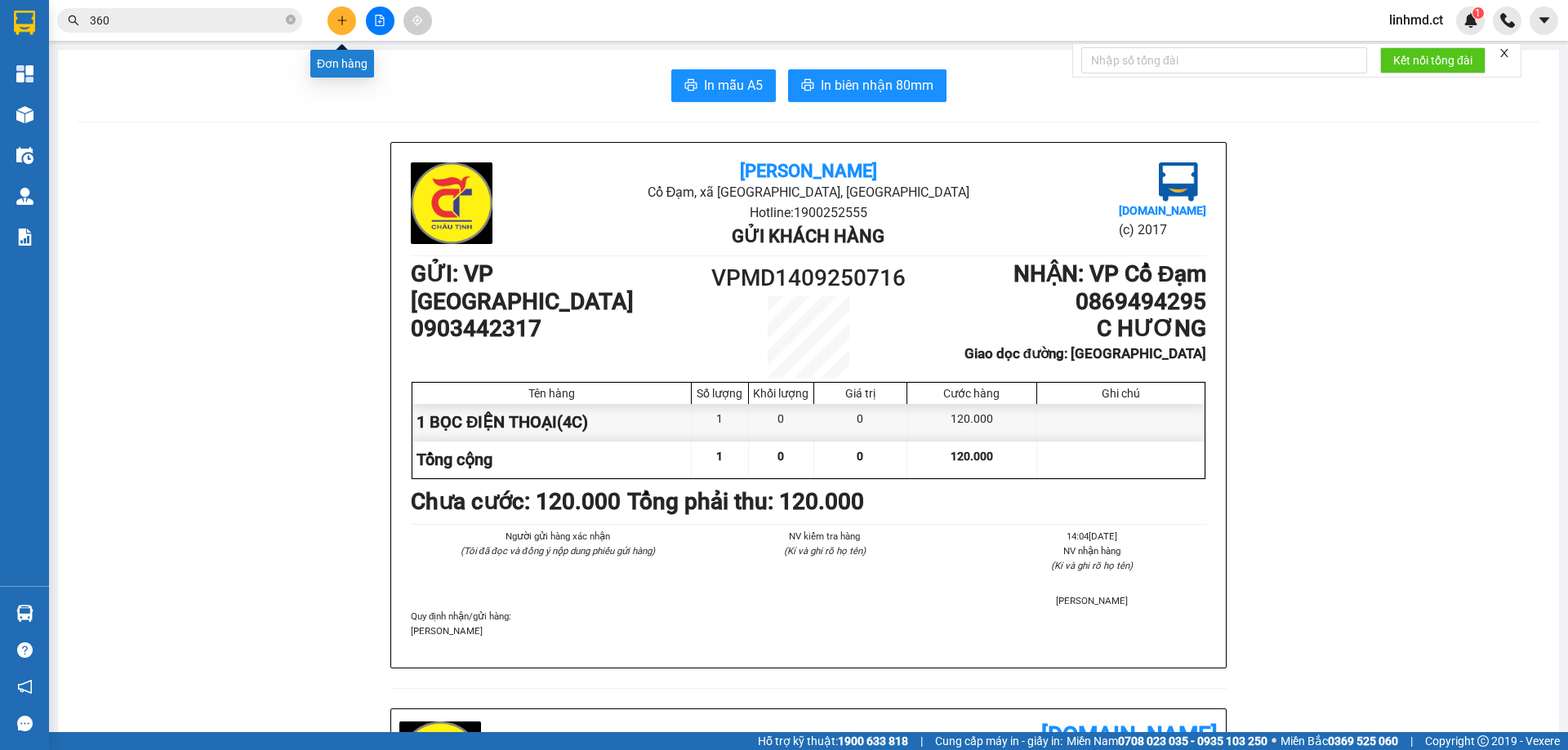
click at [340, 19] on icon "plus" at bounding box center [342, 20] width 12 height 12
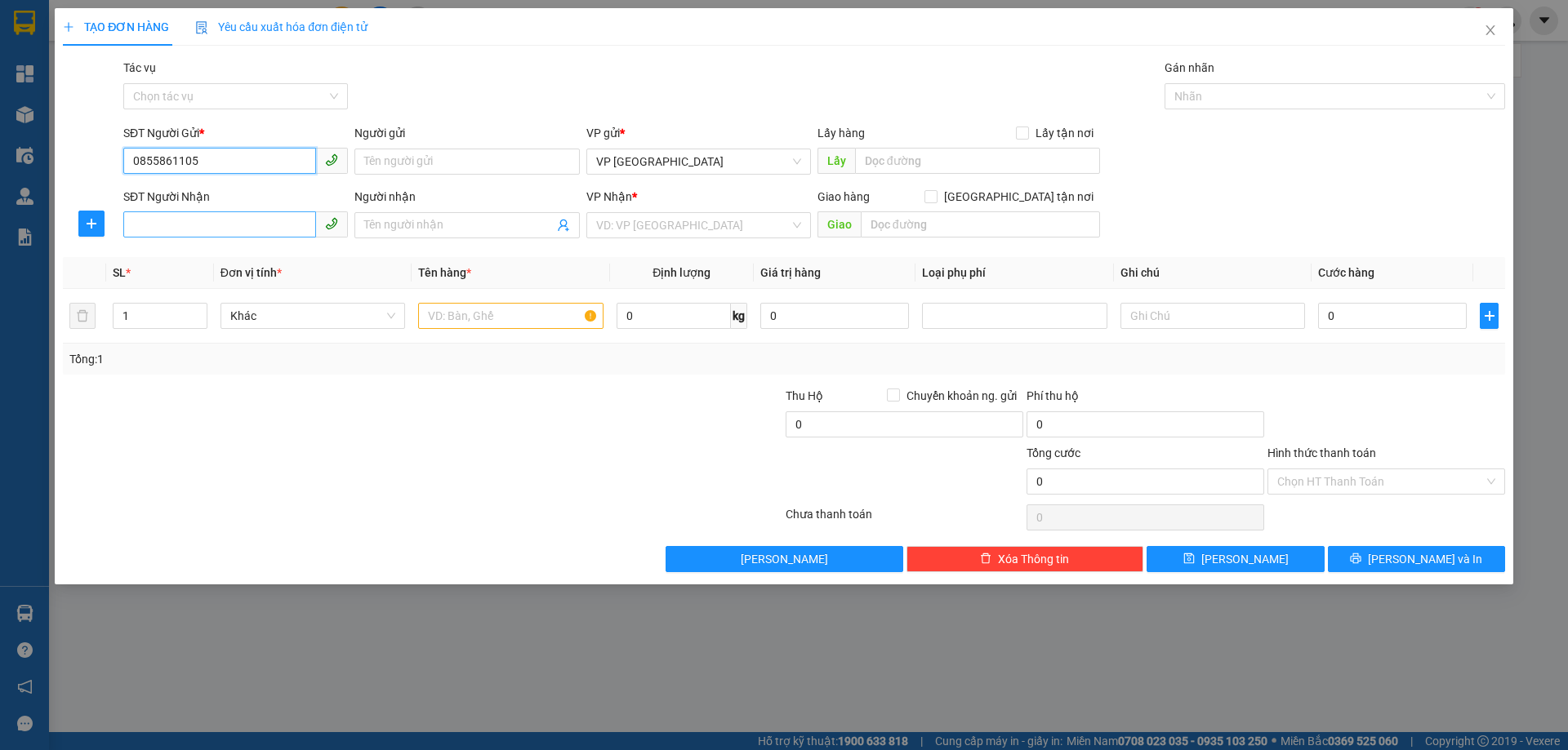
type input "0855861105"
click at [239, 235] on input "SĐT Người Nhận" at bounding box center [219, 225] width 193 height 26
type input "0985258557"
click at [668, 231] on input "search" at bounding box center [694, 225] width 194 height 25
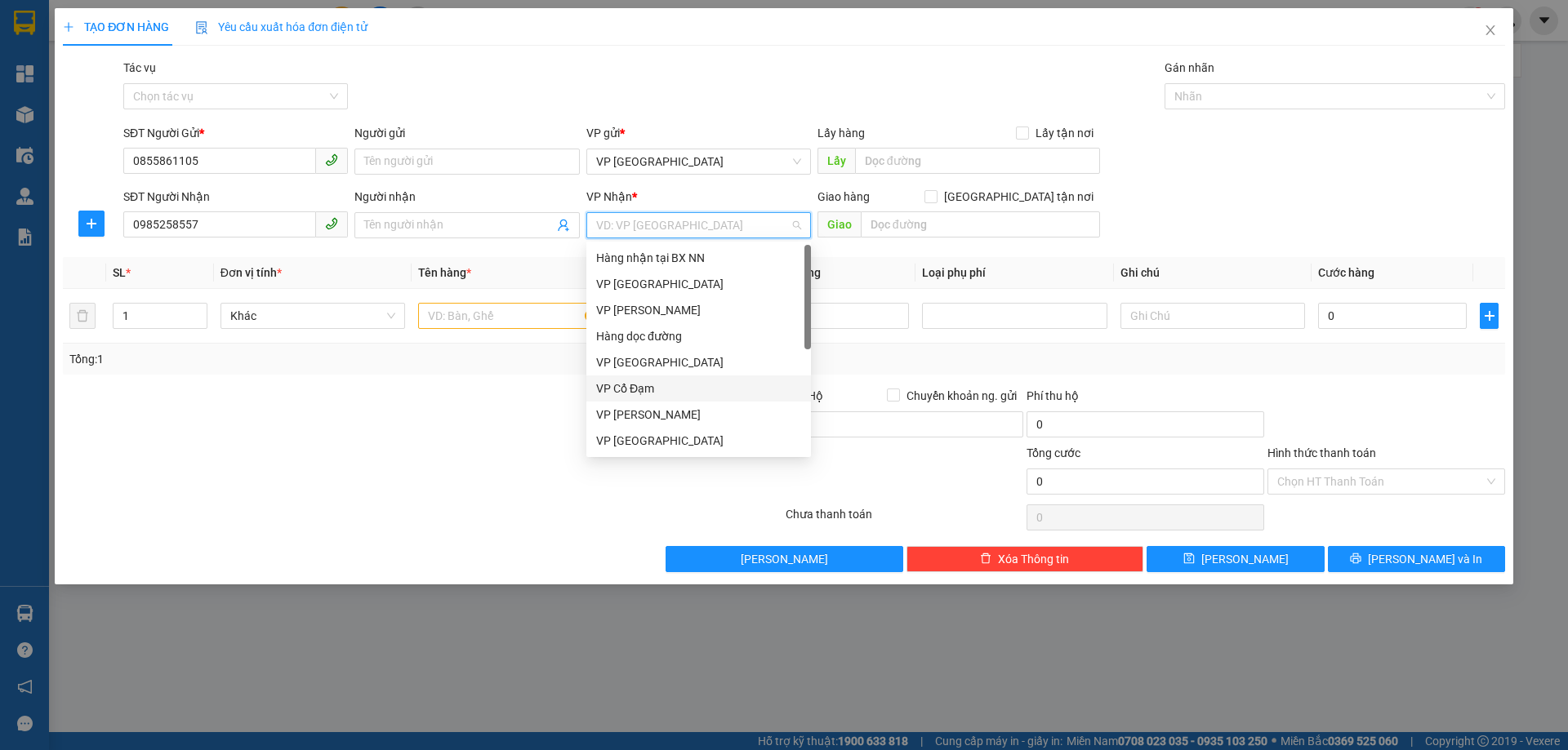
click at [683, 385] on div "VP Cổ Đạm" at bounding box center [699, 389] width 205 height 18
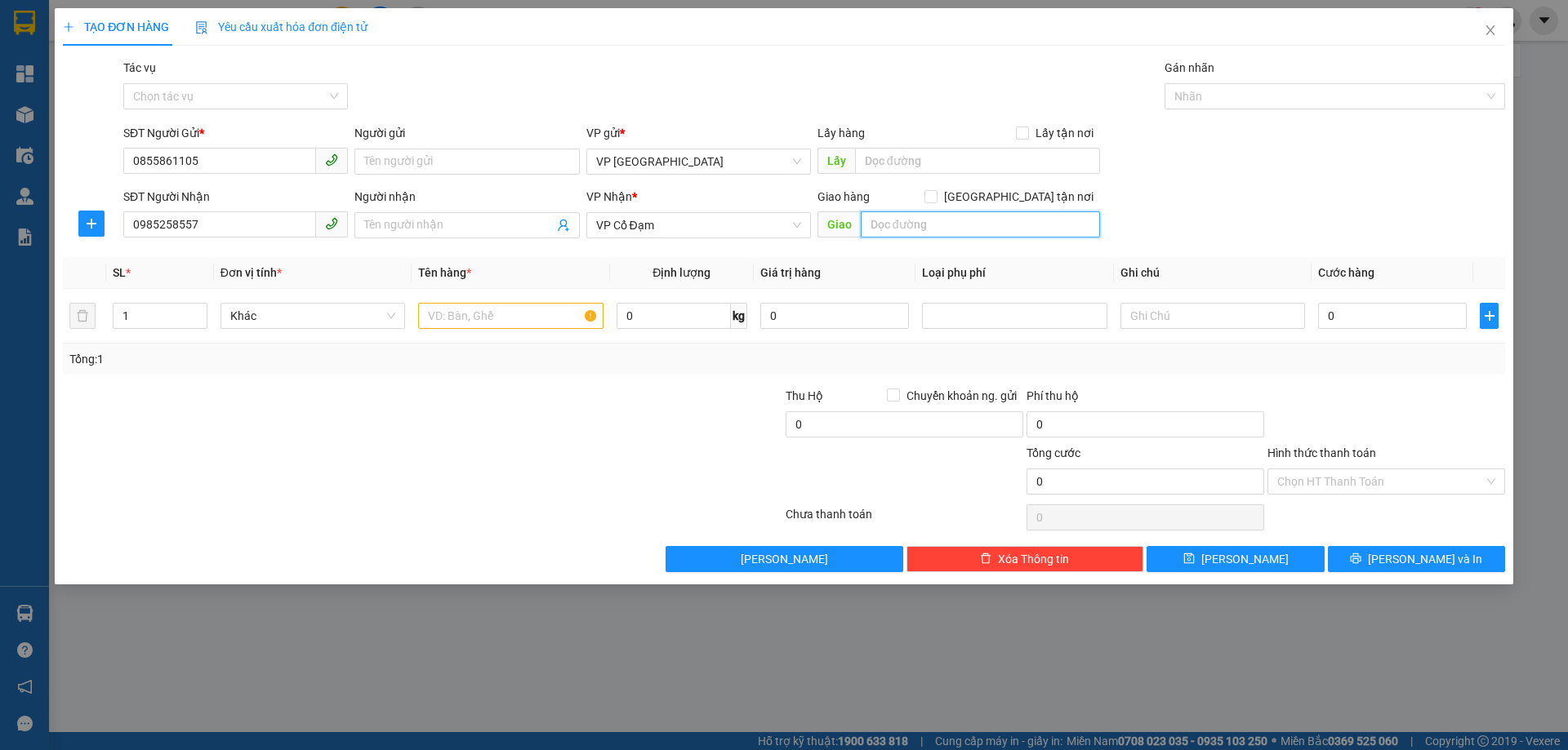
click at [904, 216] on input "text" at bounding box center [980, 225] width 239 height 26
type input "[PERSON_NAME]"
click at [469, 316] on input "text" at bounding box center [511, 316] width 185 height 26
type input "1 XE ĐIỆN"
click at [1399, 544] on div "Transit Pickup Surcharge Ids Transit Deliver Surcharge Ids Transit Deliver Surc…" at bounding box center [784, 315] width 1443 height 513
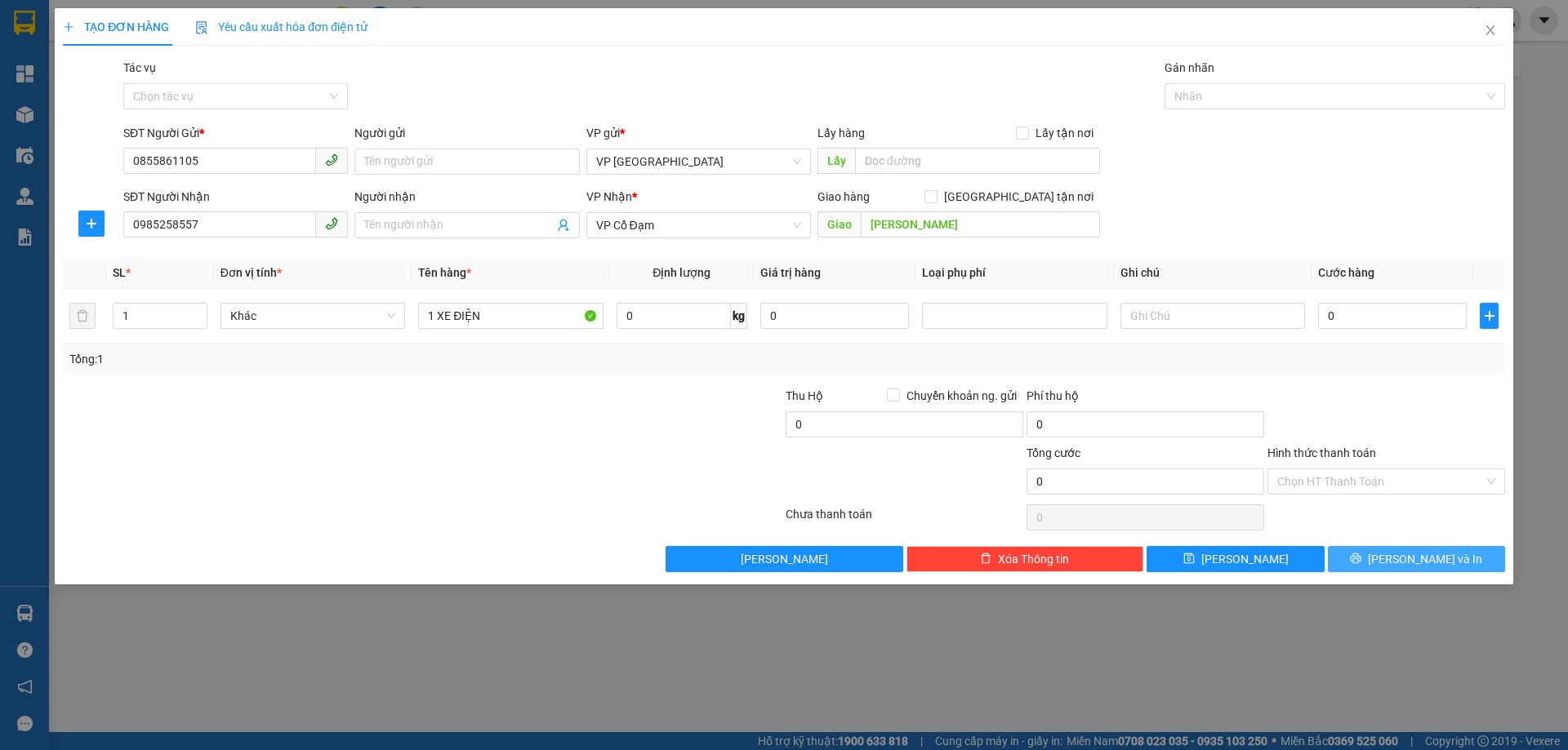
click at [1401, 558] on button "[PERSON_NAME] và In" at bounding box center [1416, 559] width 177 height 26
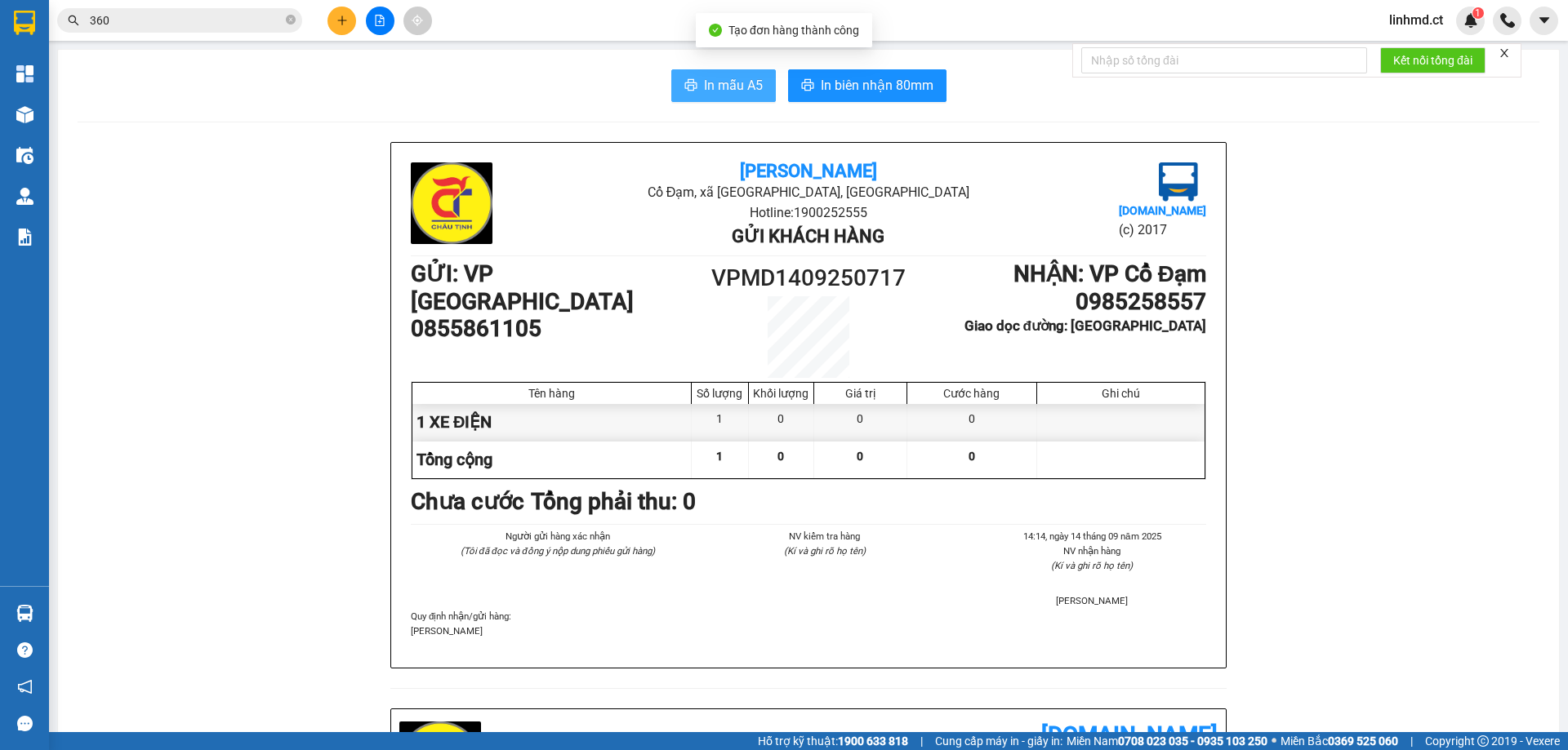
click at [711, 95] on span "In mẫu A5" at bounding box center [734, 85] width 58 height 20
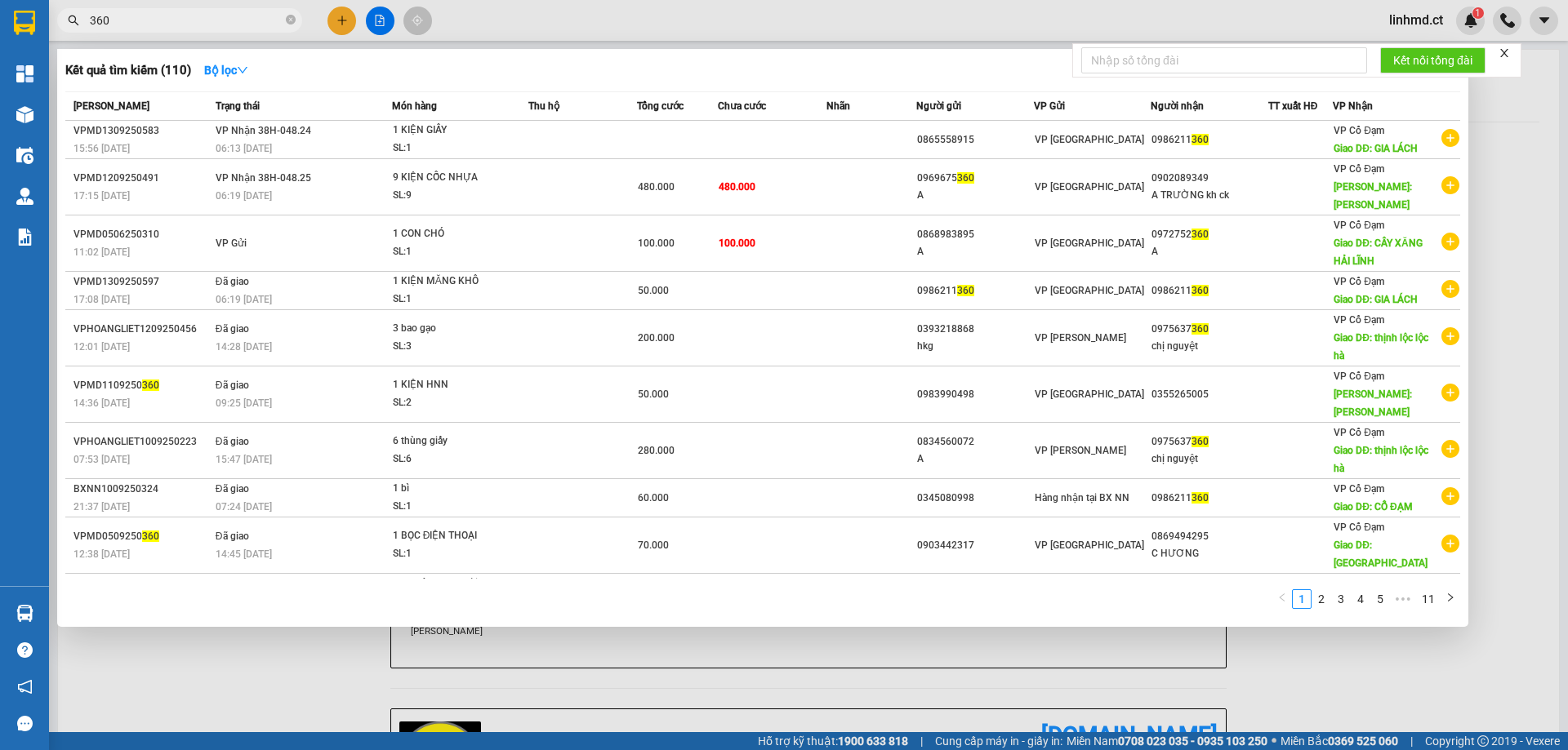
drag, startPoint x: 99, startPoint y: -57, endPoint x: 105, endPoint y: -89, distance: 32.6
click at [105, 0] on html "Kết quả tìm kiếm ( 110 ) Bộ lọc Mã ĐH Trạng thái Món hàng Thu hộ Tổng cước Chưa…" at bounding box center [784, 375] width 1568 height 750
